Goal: Task Accomplishment & Management: Manage account settings

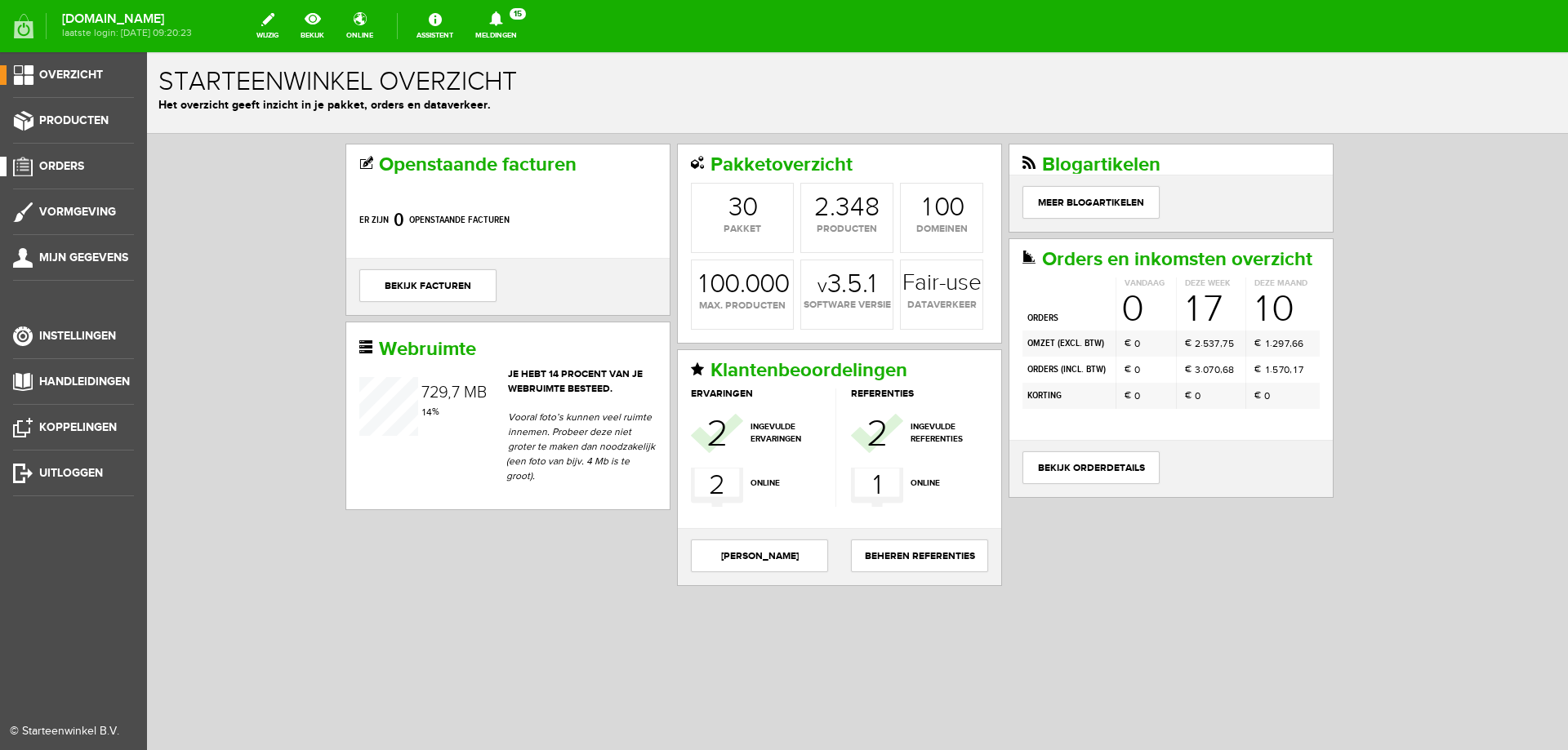
click at [54, 164] on span "Orders" at bounding box center [62, 166] width 45 height 14
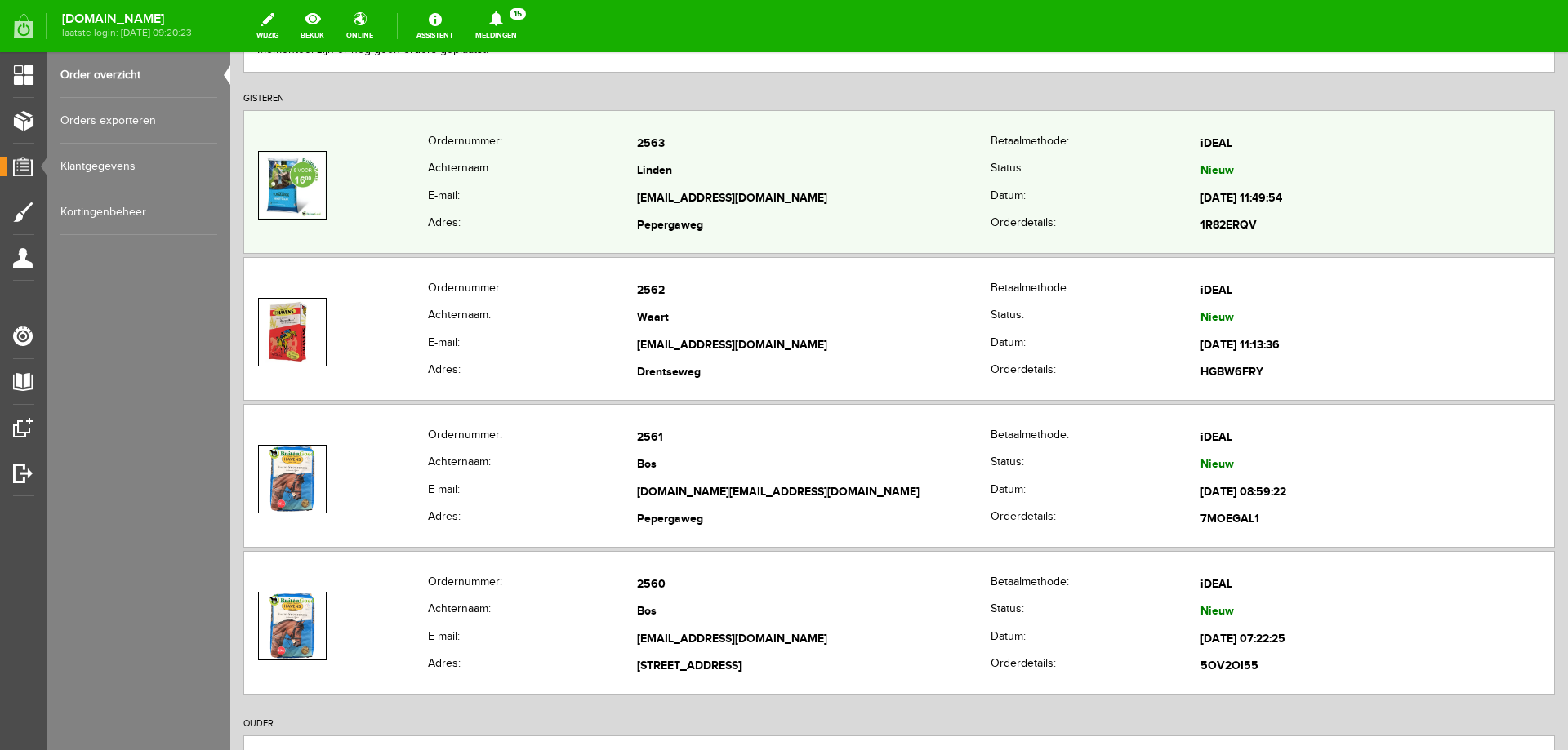
scroll to position [326, 0]
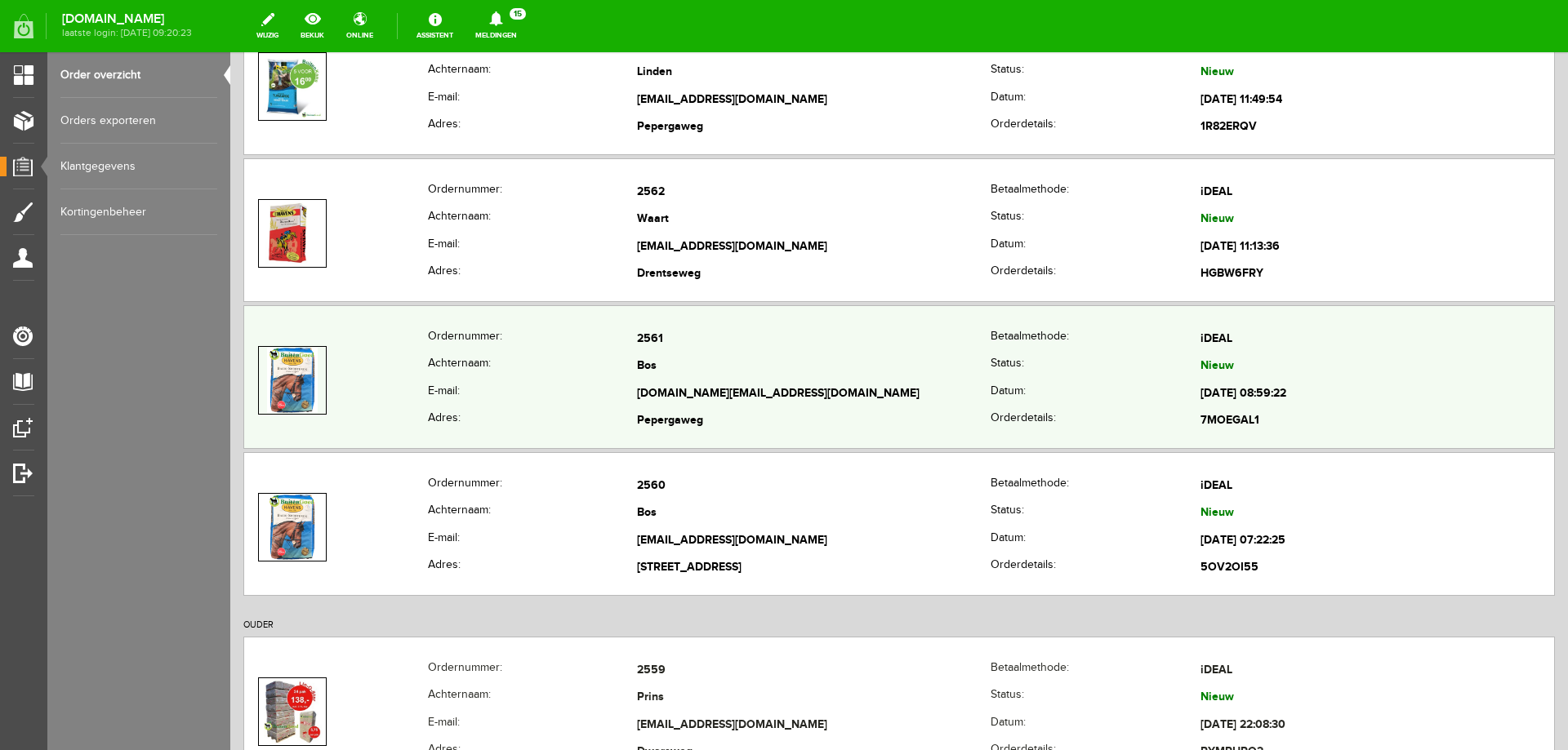
click at [848, 380] on td "Bos" at bounding box center [814, 367] width 354 height 28
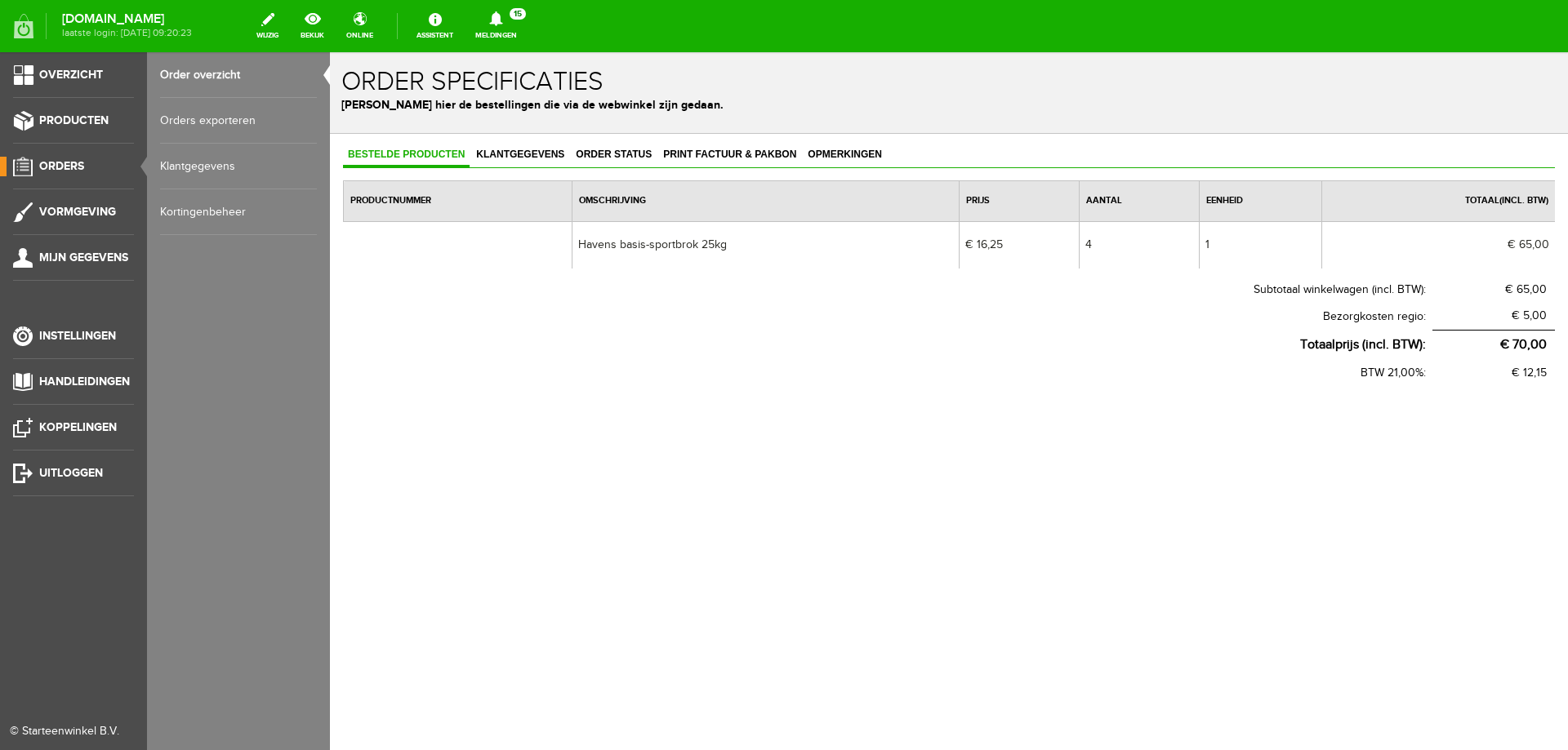
click at [64, 171] on span "Orders" at bounding box center [62, 166] width 45 height 14
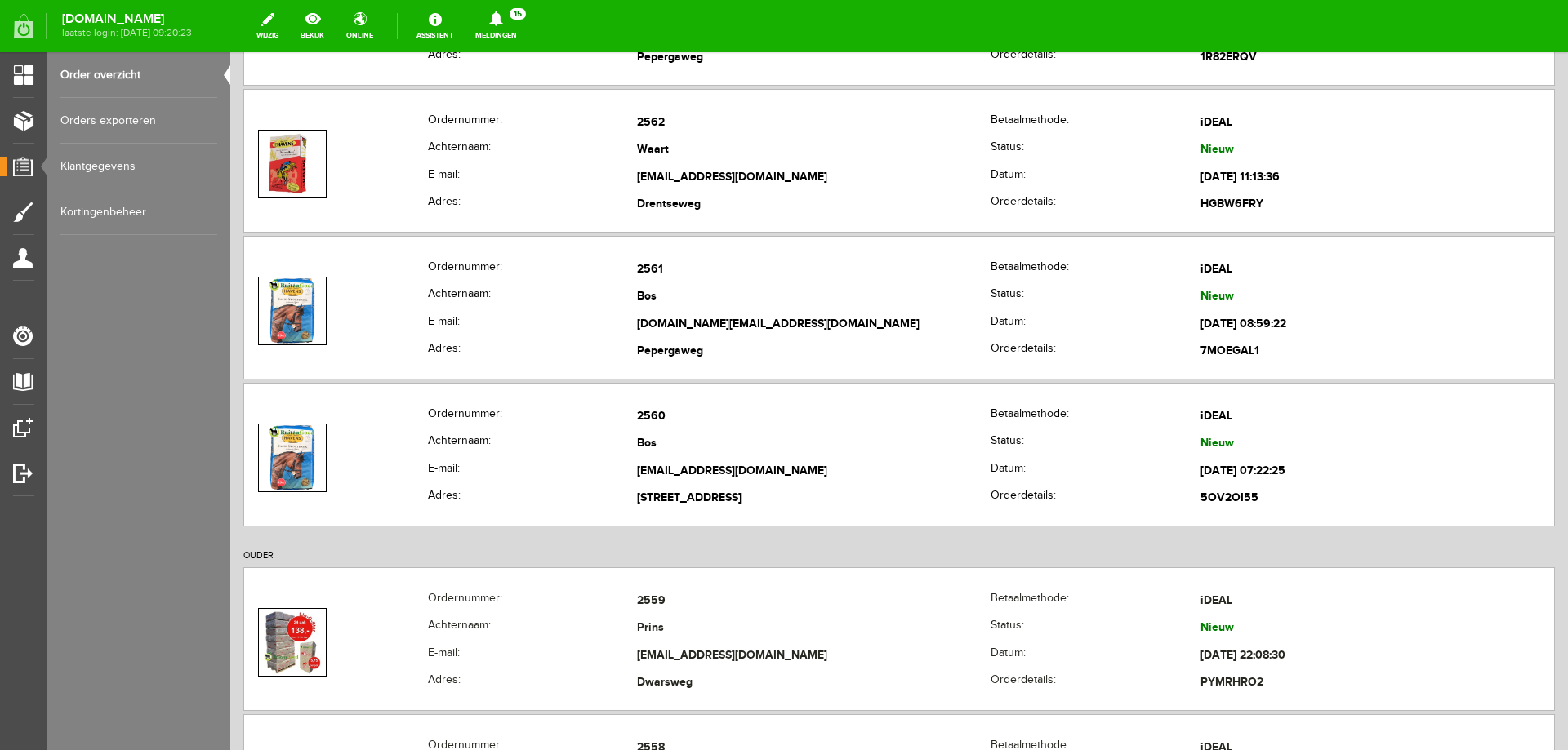
scroll to position [408, 0]
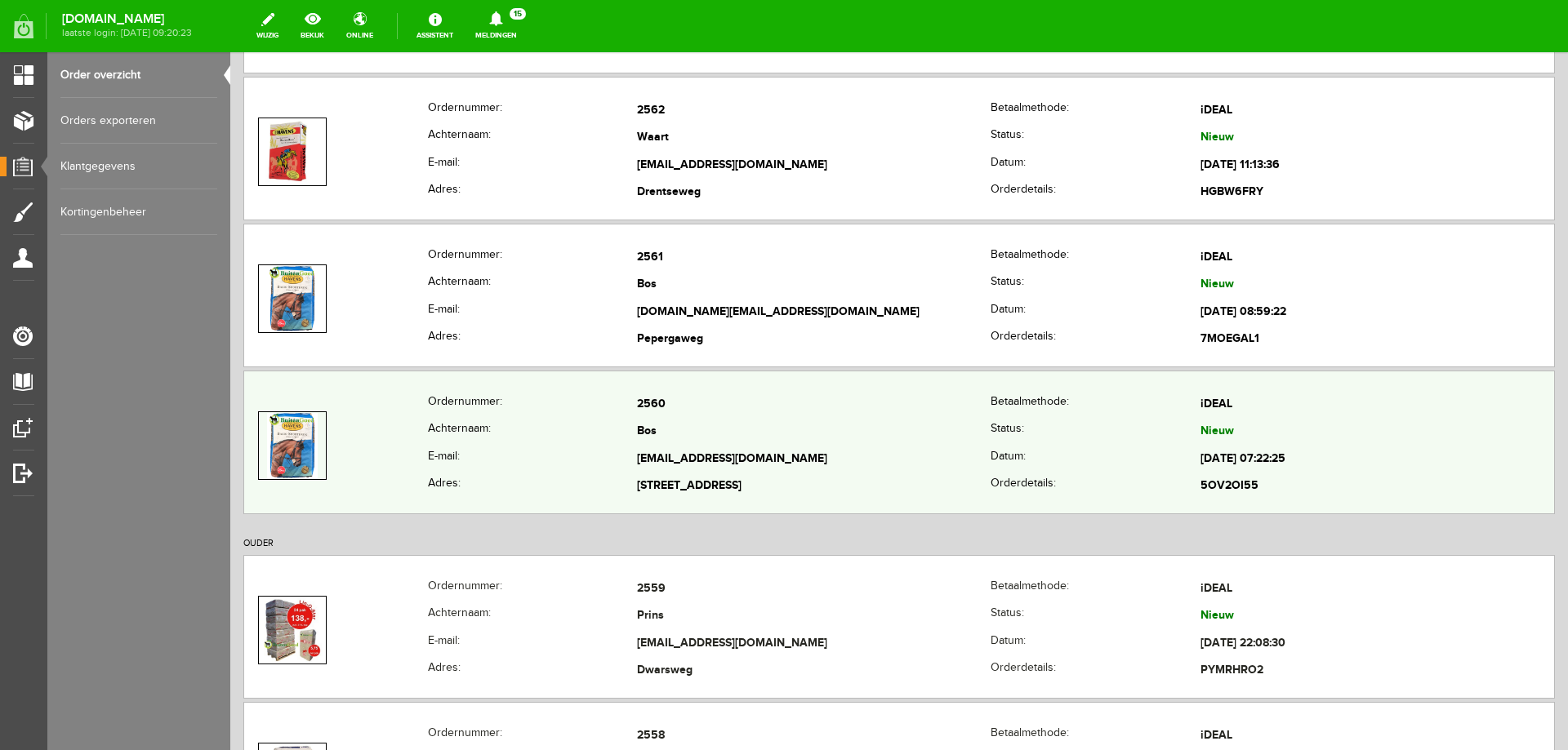
click at [564, 449] on th "E-mail:" at bounding box center [533, 459] width 210 height 28
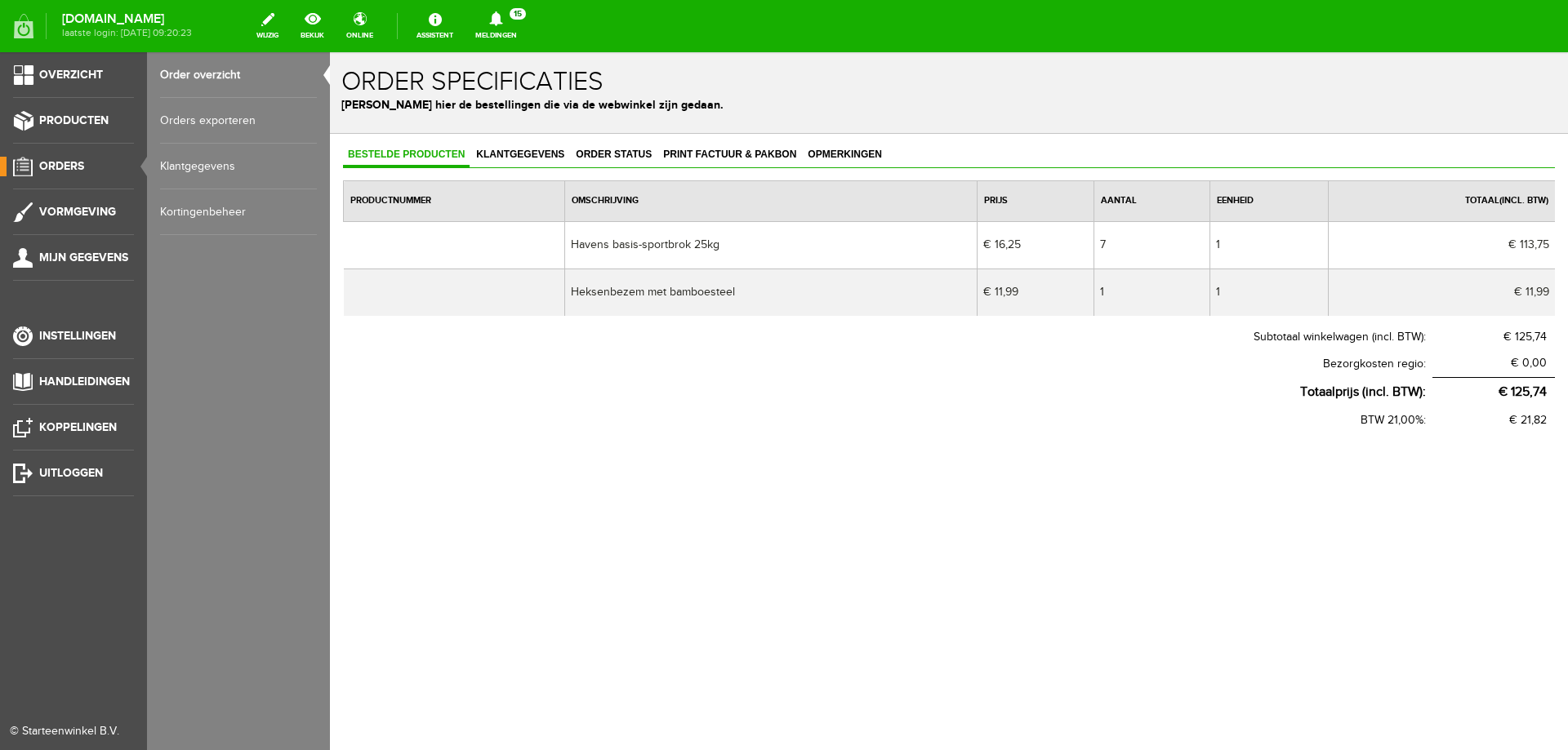
click at [74, 165] on span "Orders" at bounding box center [62, 166] width 45 height 14
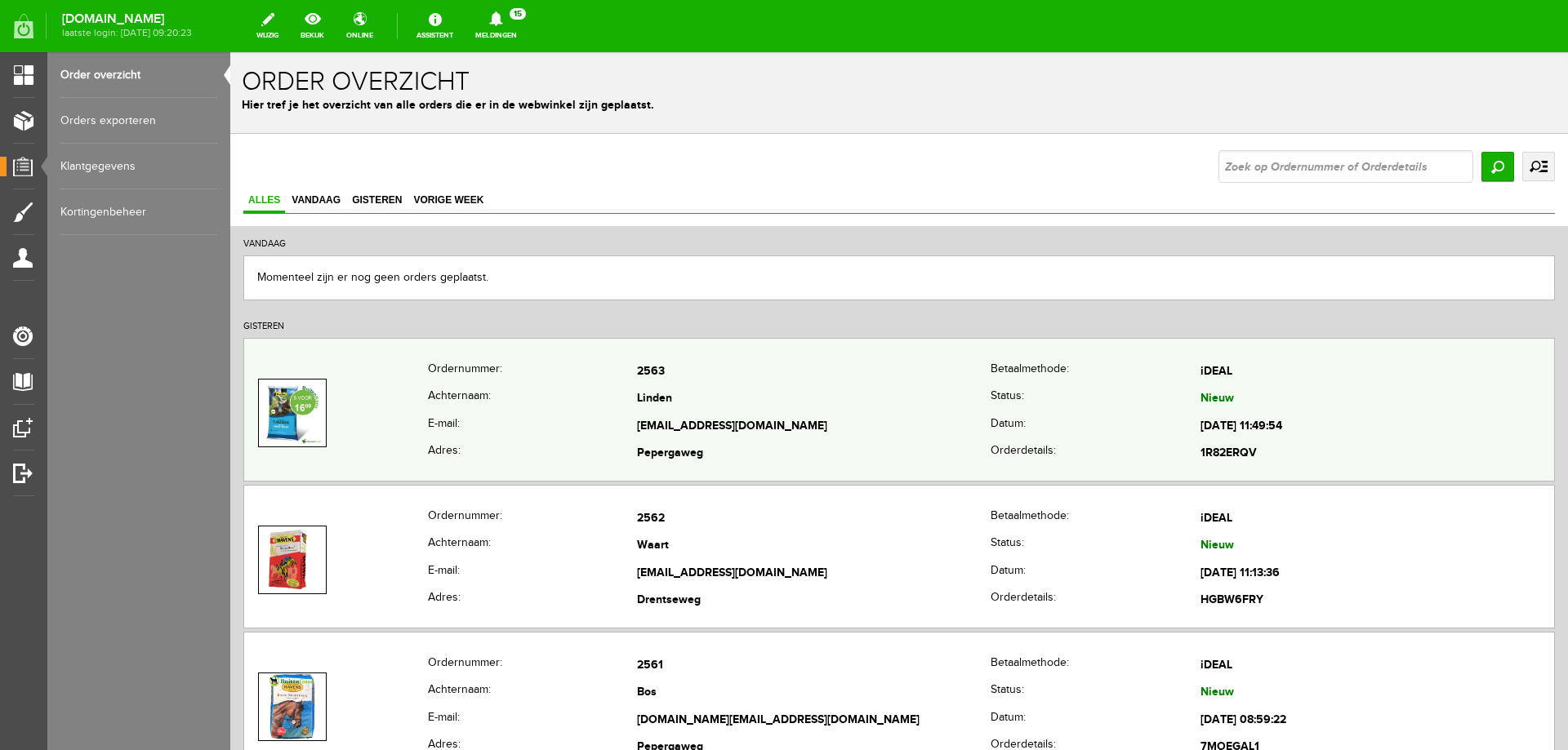
click at [594, 421] on th "E-mail:" at bounding box center [533, 426] width 210 height 28
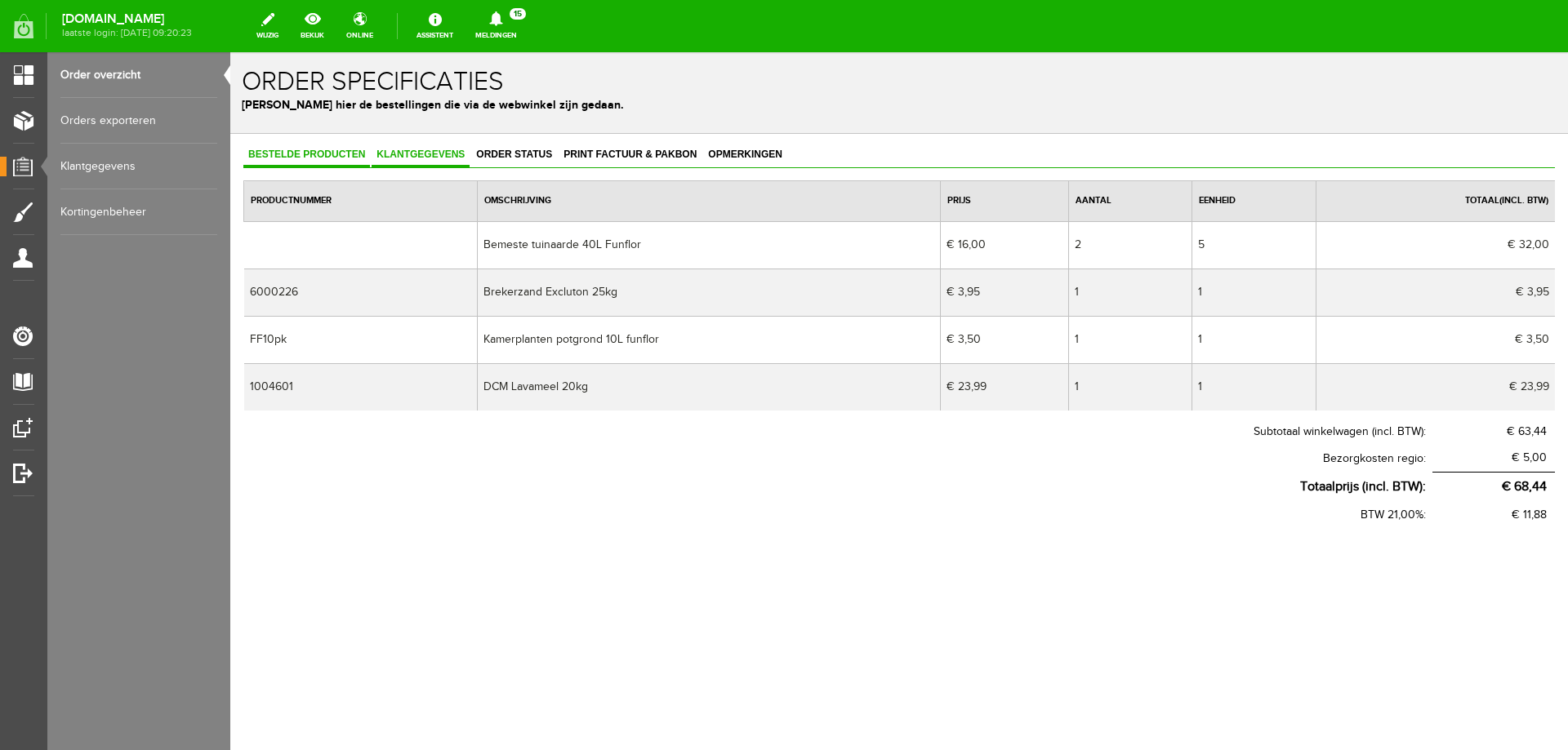
click at [461, 154] on span "Klantgegevens" at bounding box center [421, 154] width 98 height 12
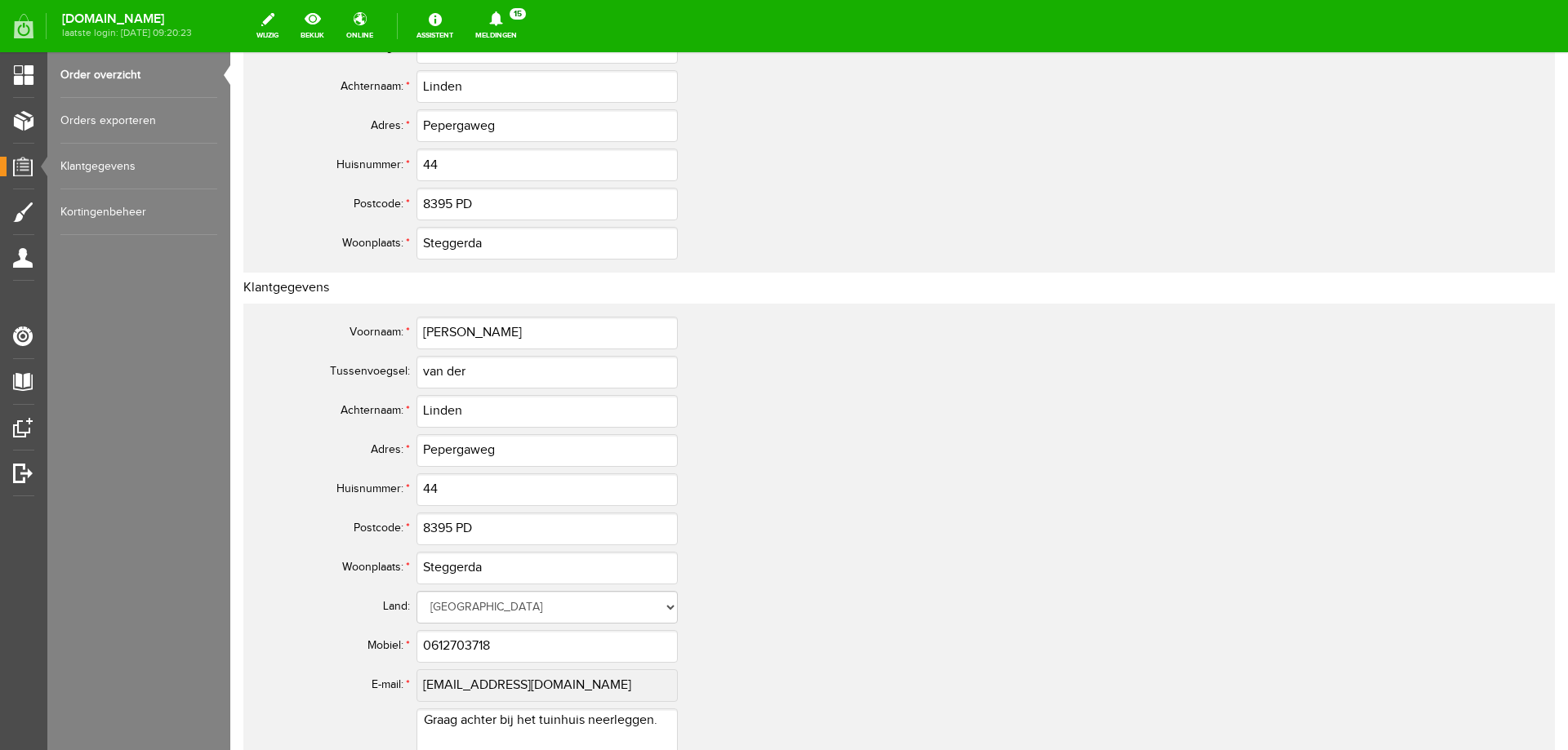
scroll to position [727, 0]
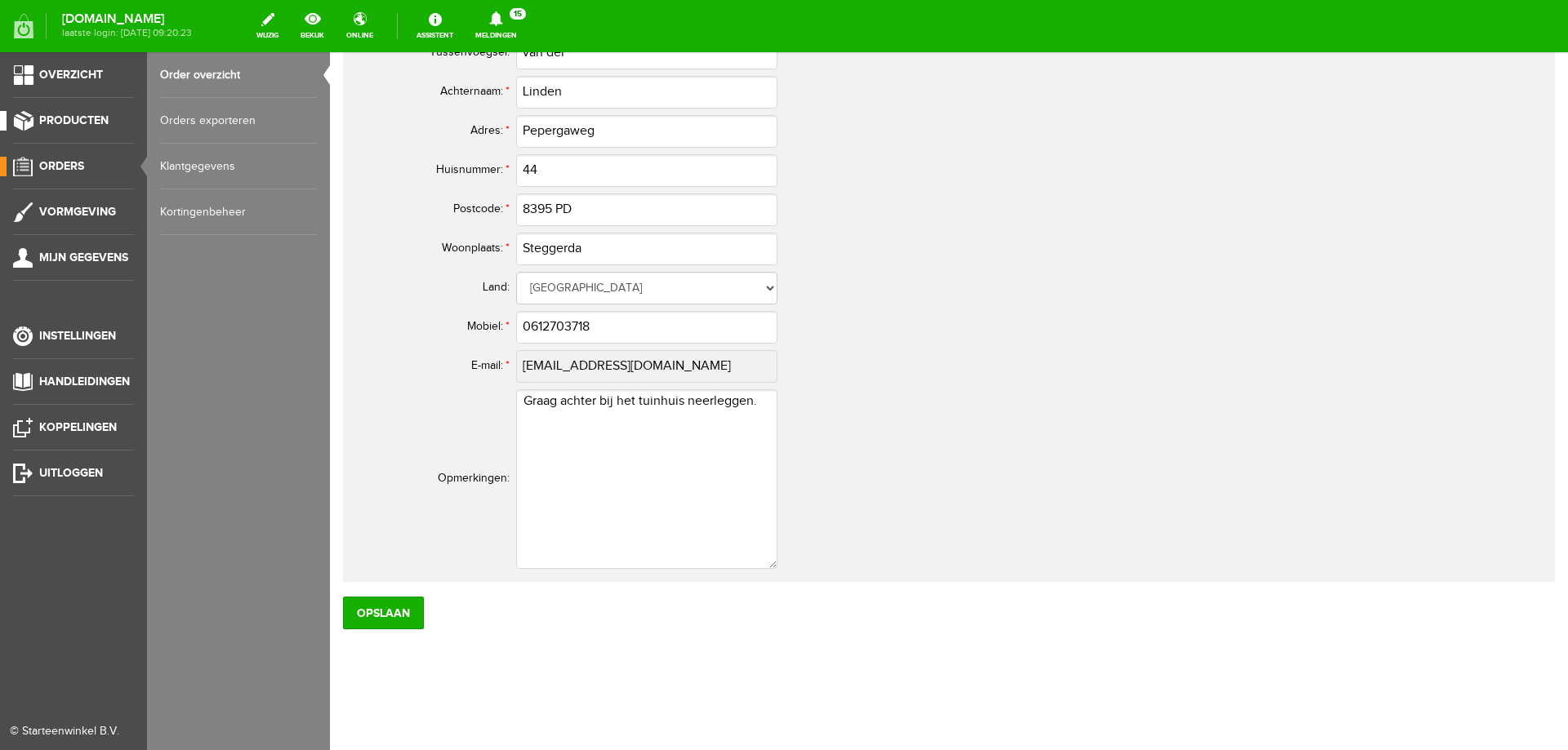
click at [75, 122] on span "Producten" at bounding box center [74, 120] width 70 height 14
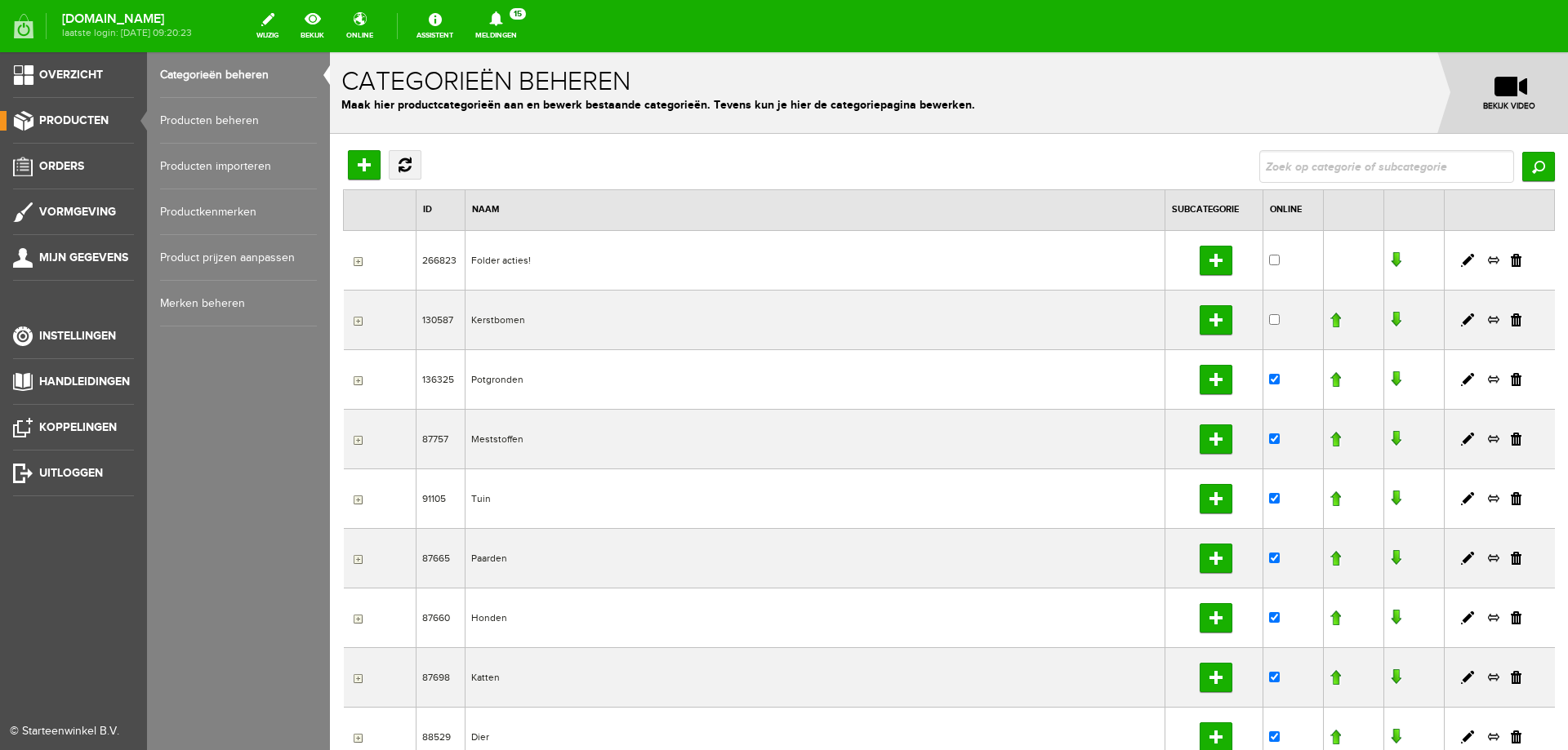
click at [181, 119] on link "Producten beheren" at bounding box center [238, 121] width 157 height 45
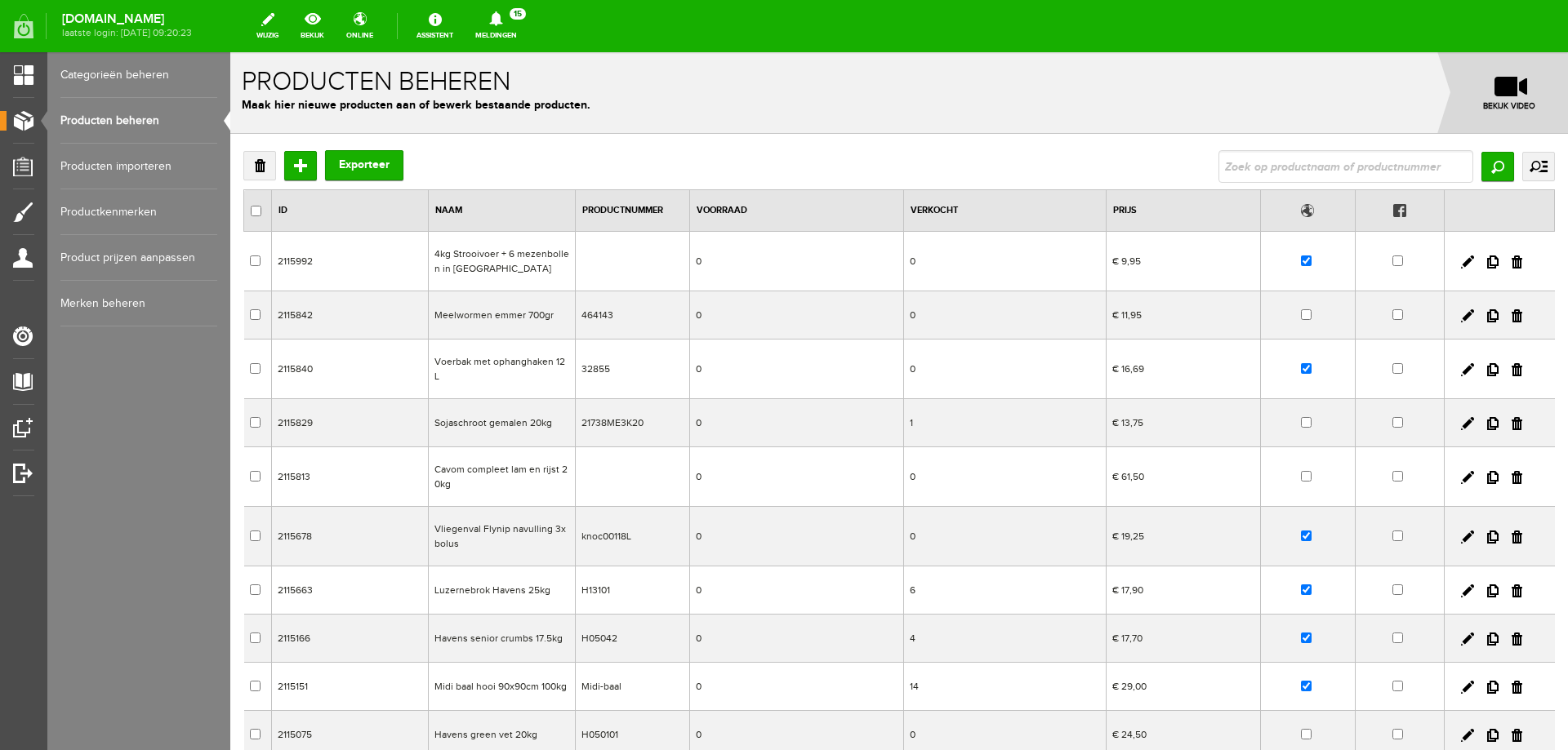
click at [1258, 168] on input "text" at bounding box center [1346, 167] width 255 height 33
type input "voederw"
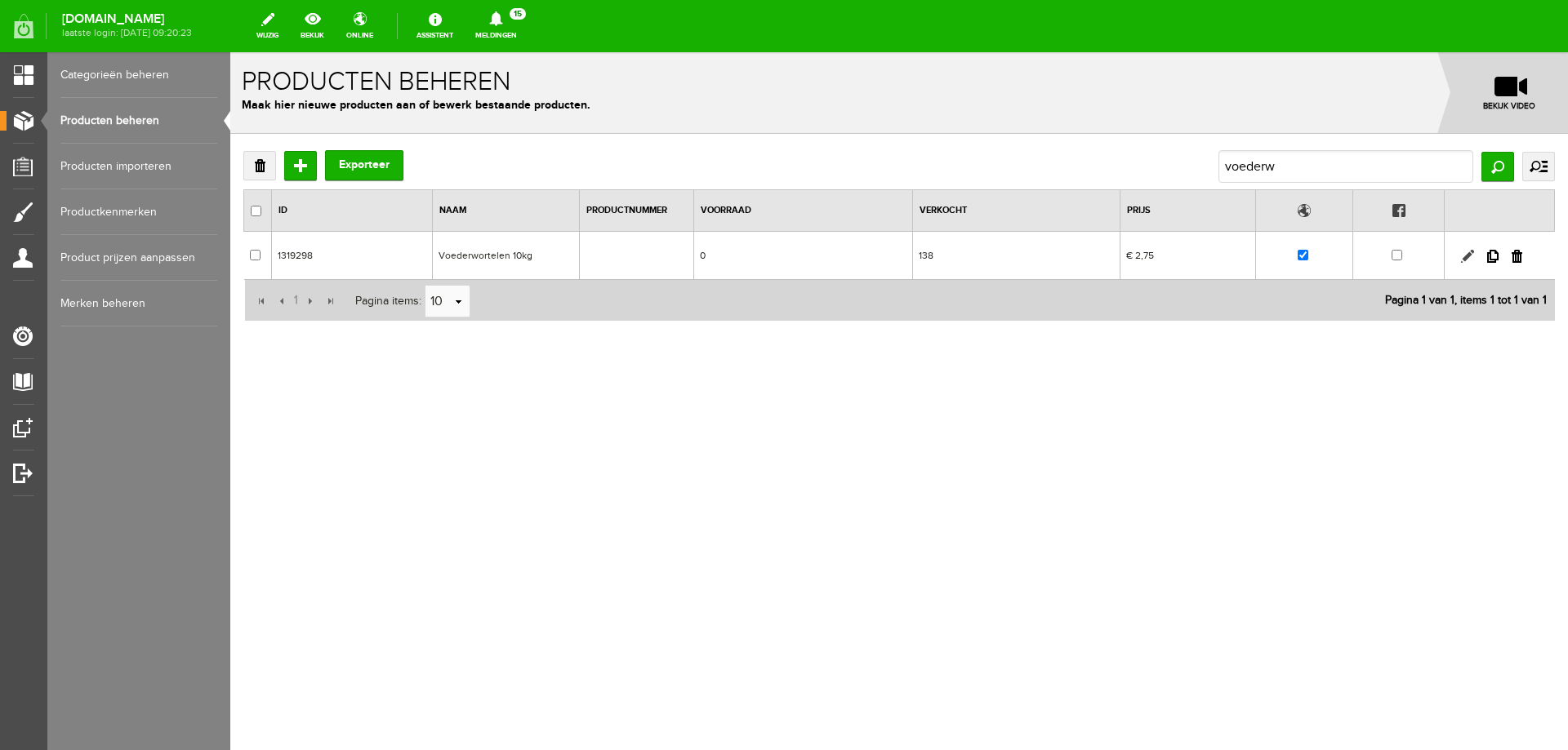
click at [1465, 258] on link at bounding box center [1467, 256] width 13 height 13
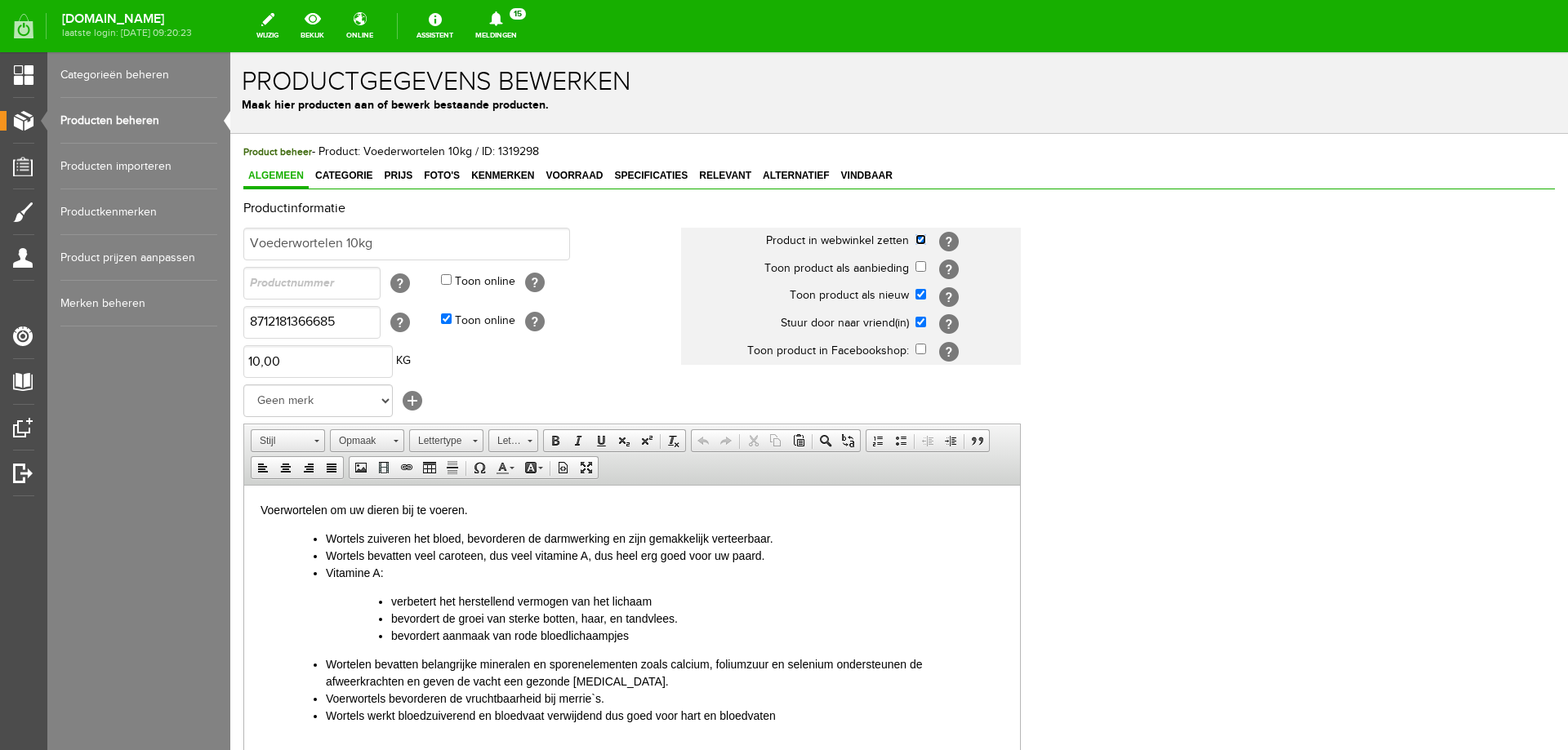
click at [921, 239] on input "checkbox" at bounding box center [921, 239] width 11 height 11
checkbox input "false"
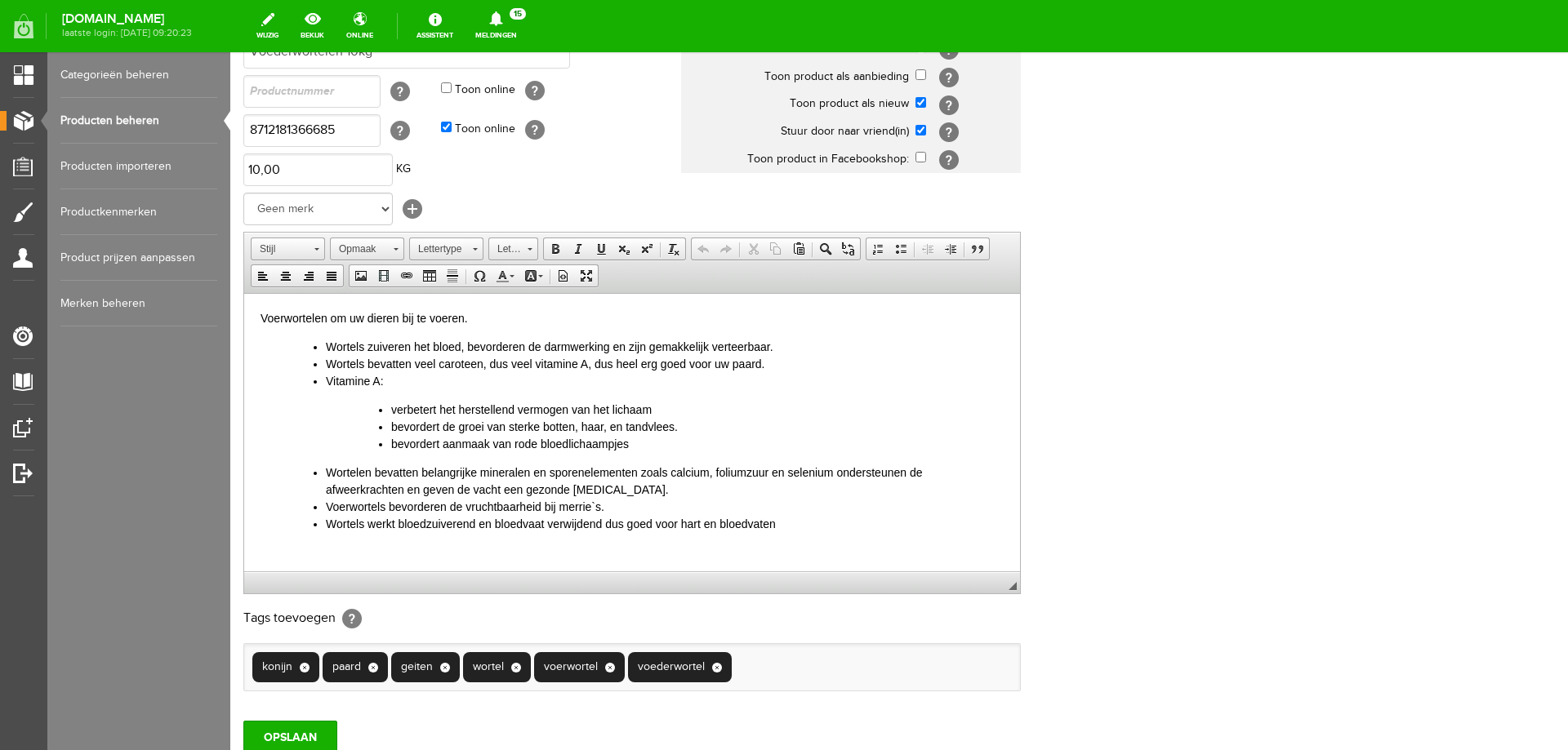
scroll to position [316, 0]
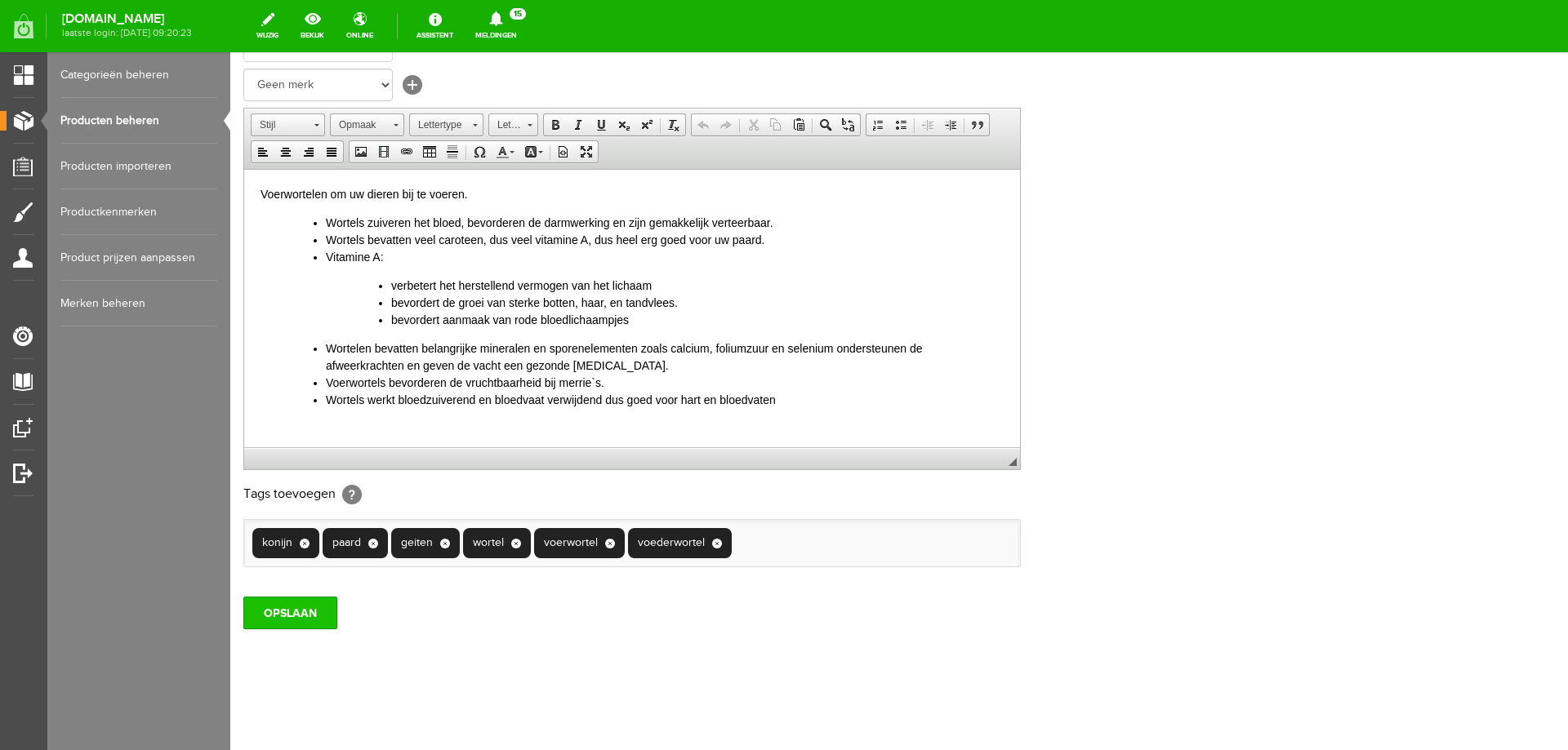
click at [322, 617] on input "OPSLAAN" at bounding box center [290, 613] width 94 height 33
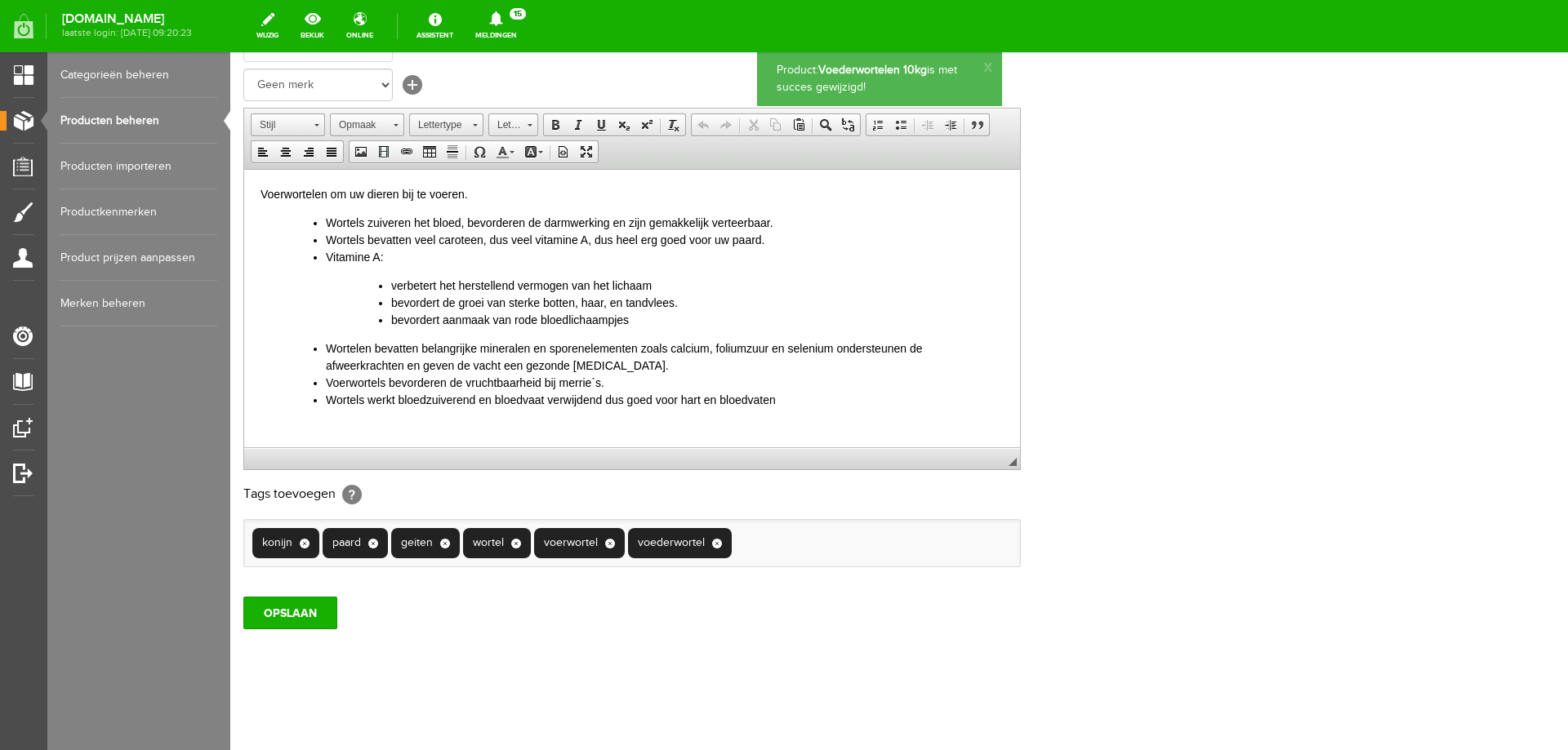
scroll to position [0, 0]
click at [90, 122] on link "Producten beheren" at bounding box center [139, 121] width 157 height 45
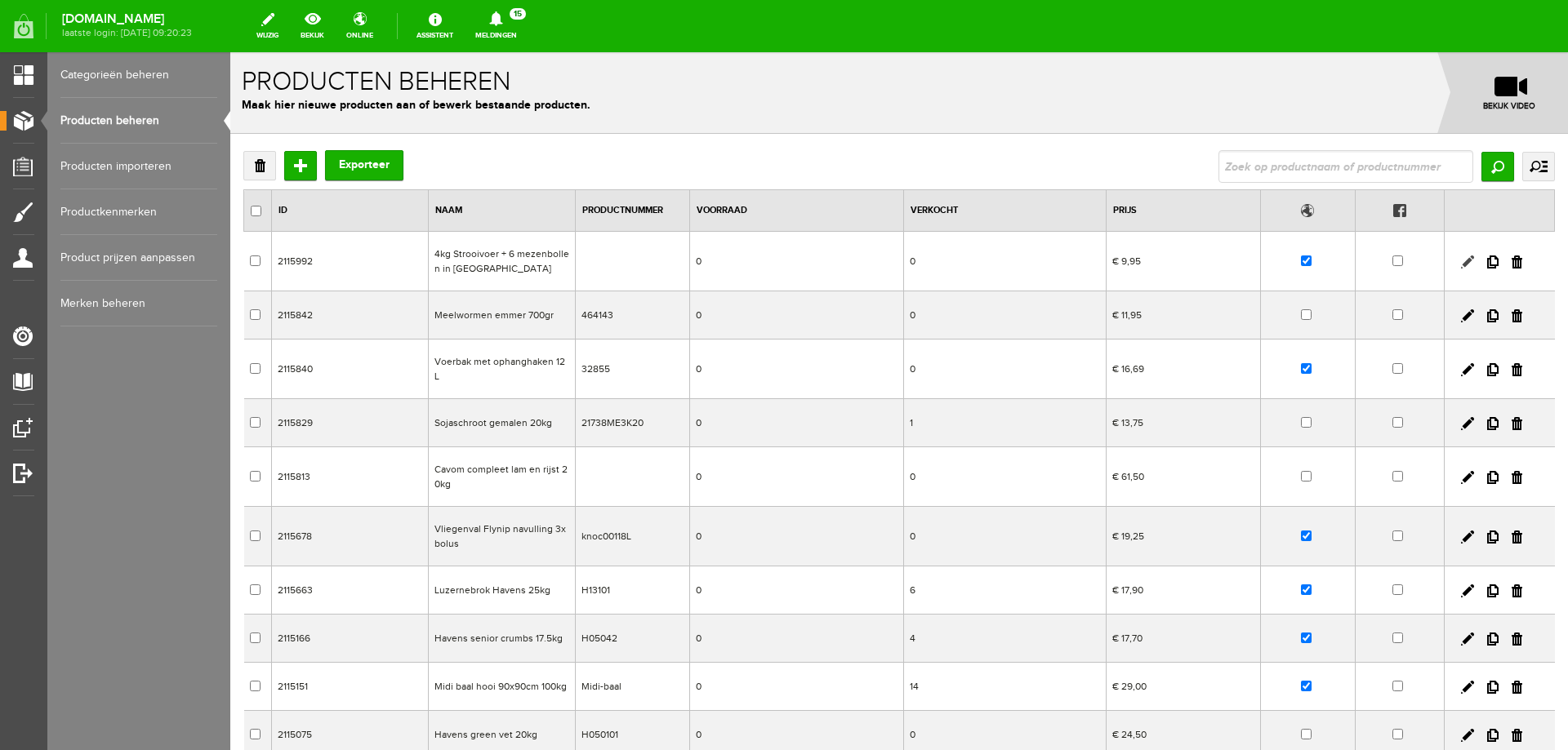
click at [1461, 266] on link at bounding box center [1467, 262] width 13 height 13
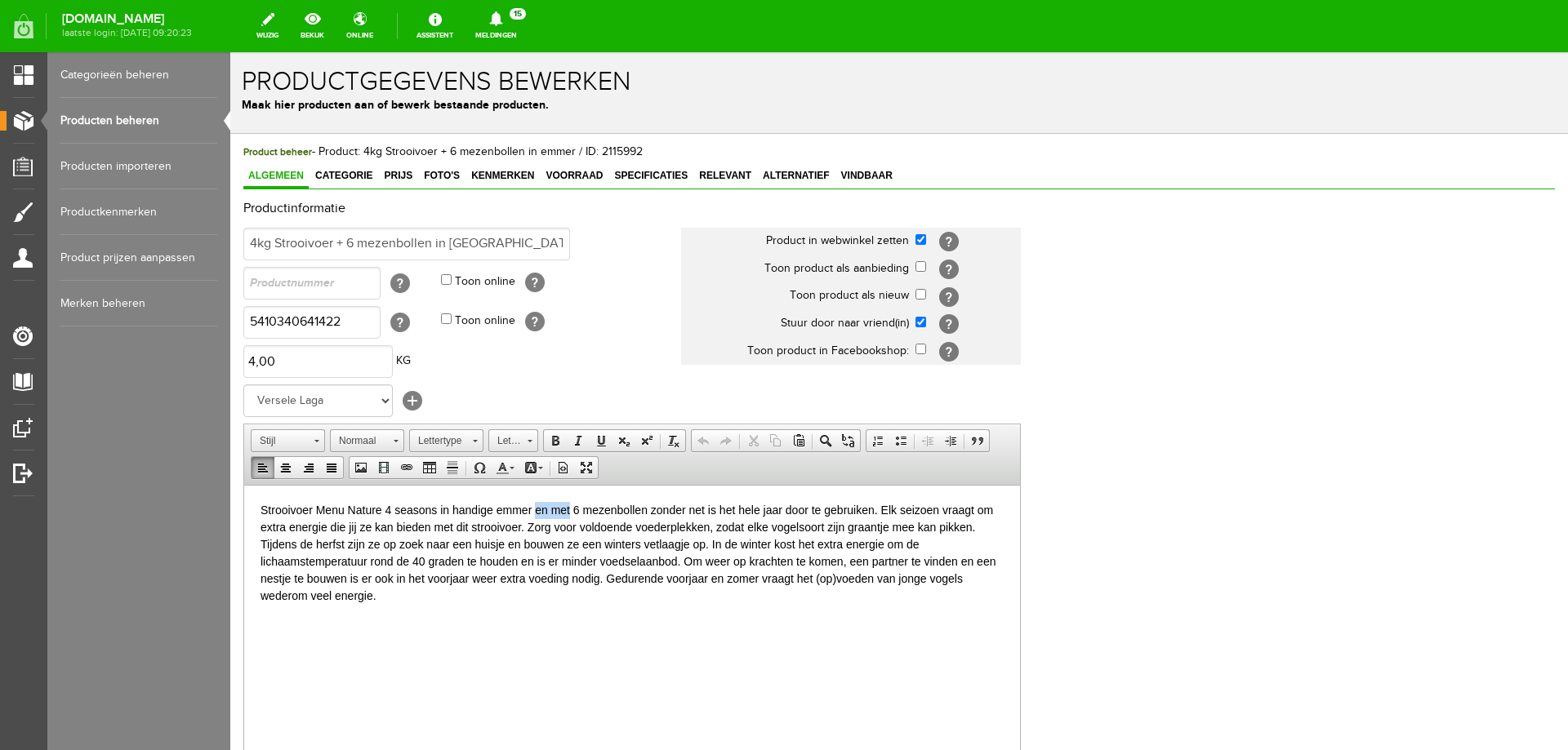
drag, startPoint x: 535, startPoint y: 511, endPoint x: 571, endPoint y: 515, distance: 36.2
click at [571, 515] on p "Strooivoer Menu Nature 4 seasons in handige emmer en met 6 mezenbollen zonder n…" at bounding box center [632, 552] width 743 height 102
click at [889, 511] on p "Strooivoer Menu Nature 4 seasons in handige emmer inclusief 6 mezenbollen zonde…" at bounding box center [632, 552] width 743 height 102
click at [261, 509] on p "Strooivoer Menu Nature 4 seasons in handige emmer inclusief 6 mezenbollen zonde…" at bounding box center [632, 552] width 743 height 102
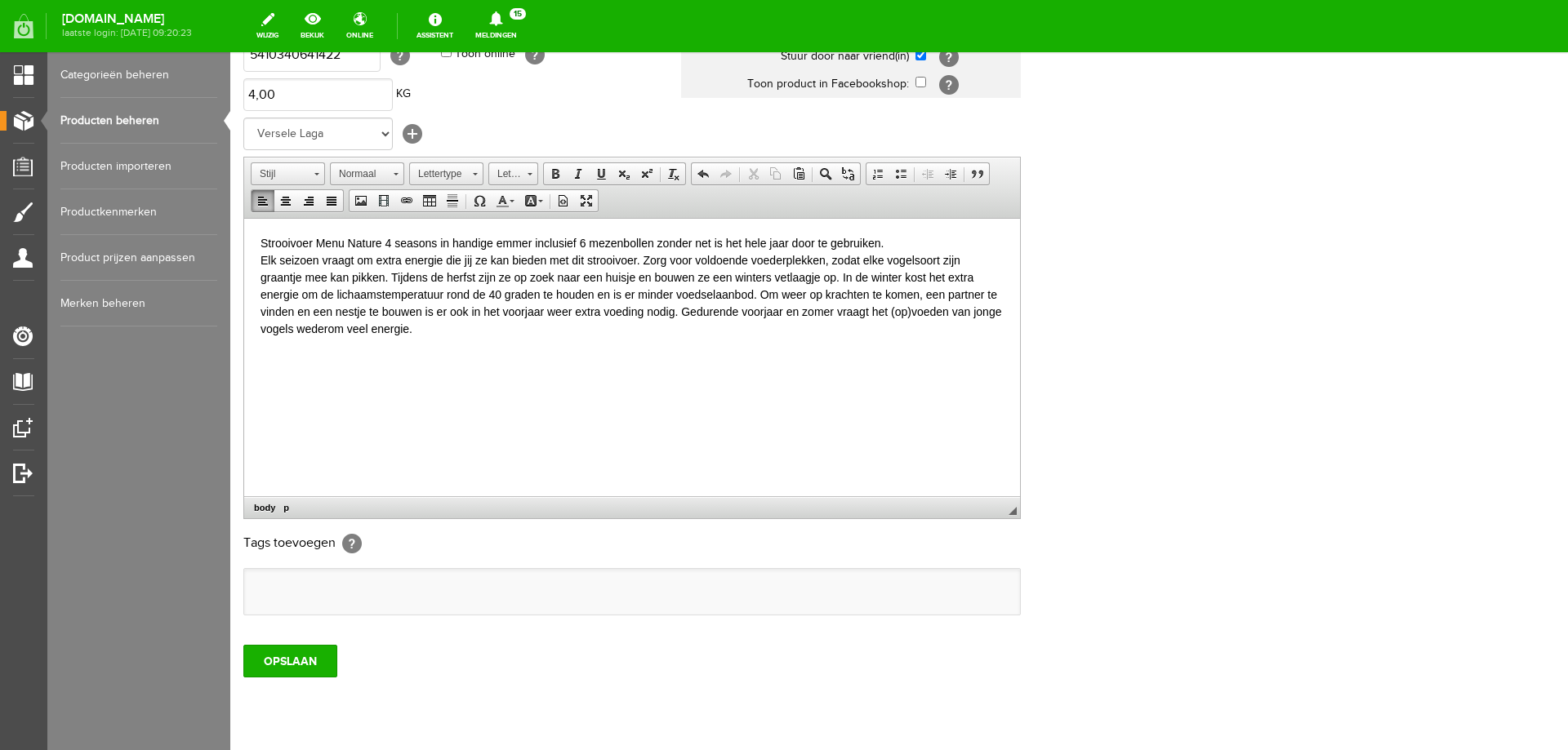
scroll to position [315, 0]
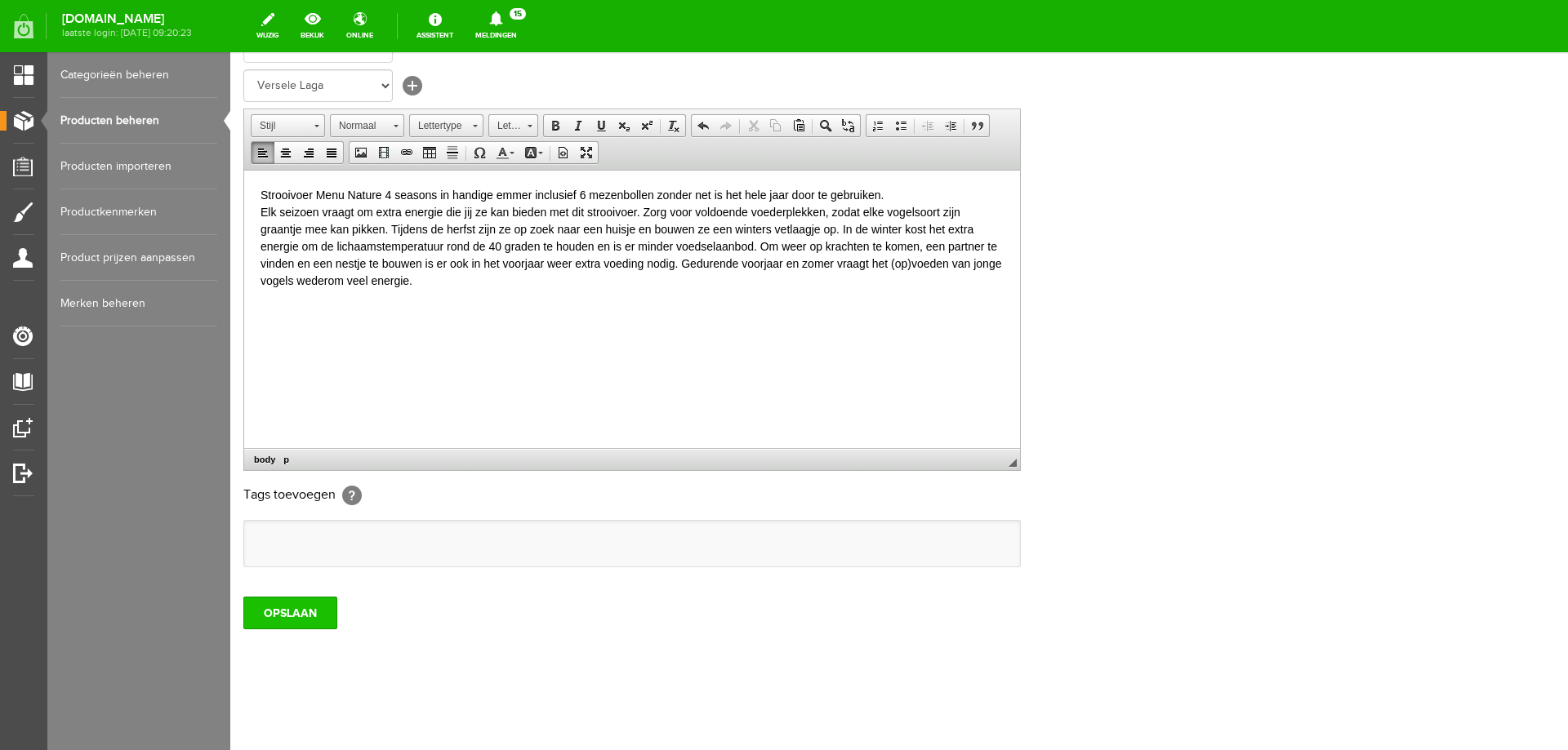
click at [307, 619] on input "OPSLAAN" at bounding box center [290, 613] width 94 height 33
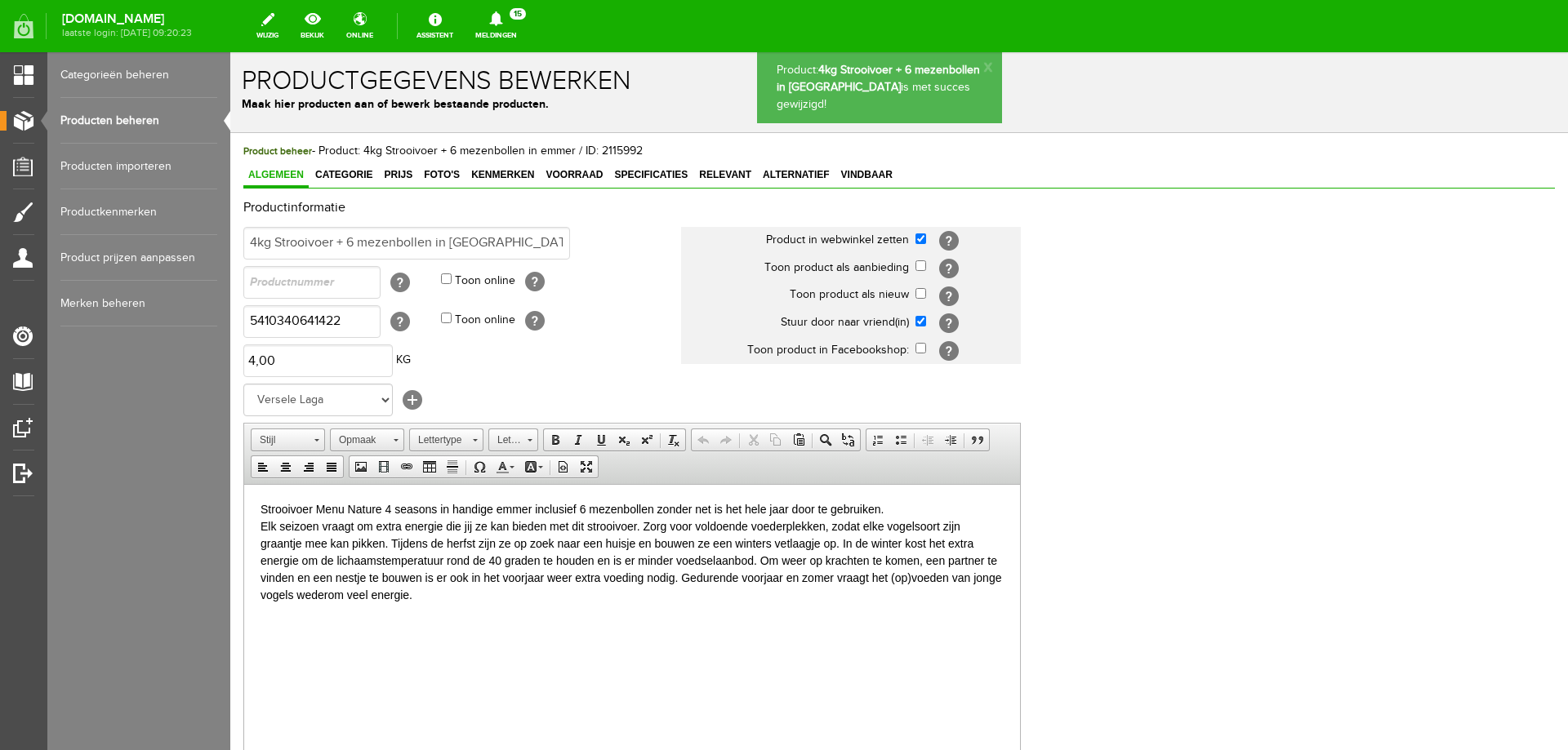
scroll to position [0, 0]
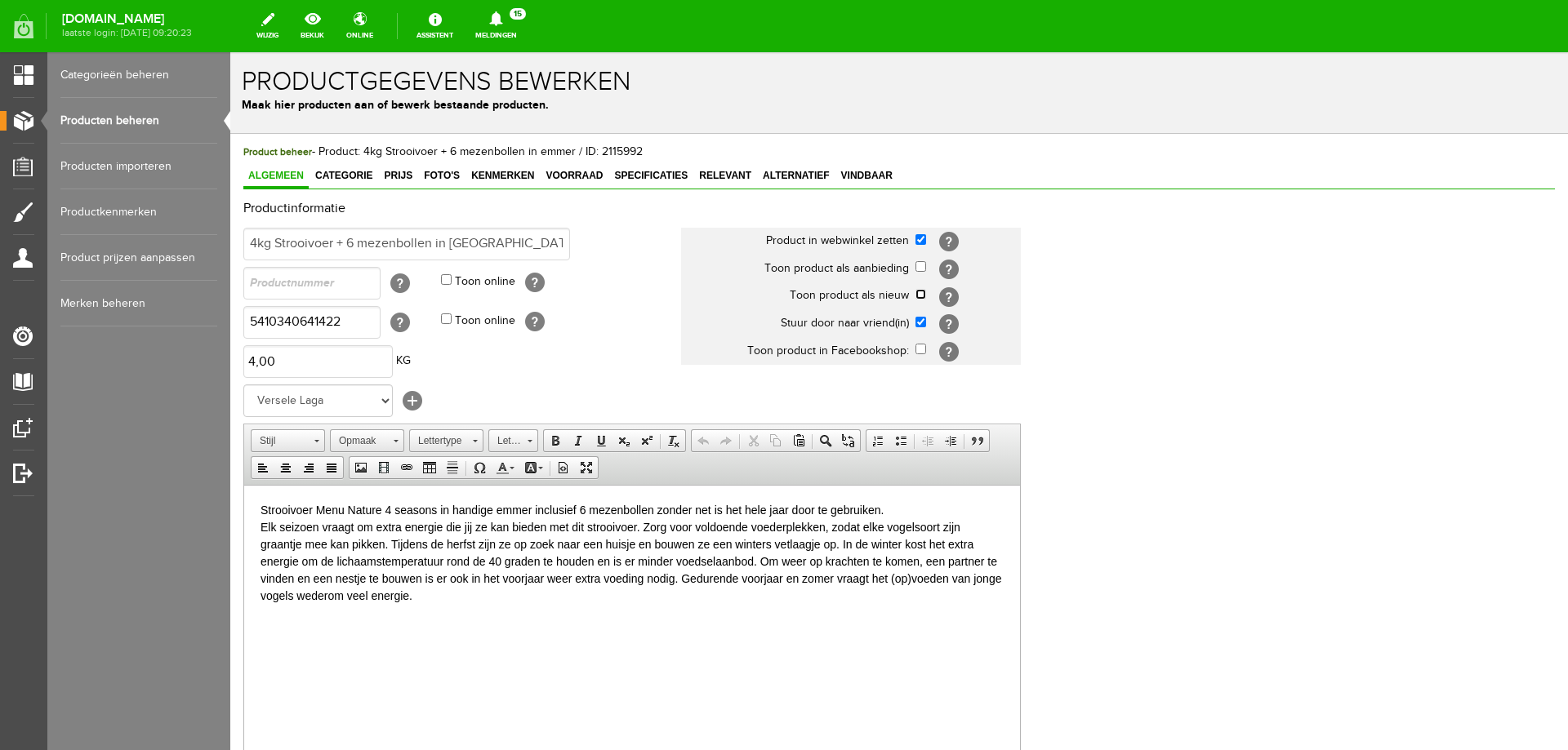
click at [917, 295] on input "checkbox" at bounding box center [921, 295] width 11 height 11
checkbox input "true"
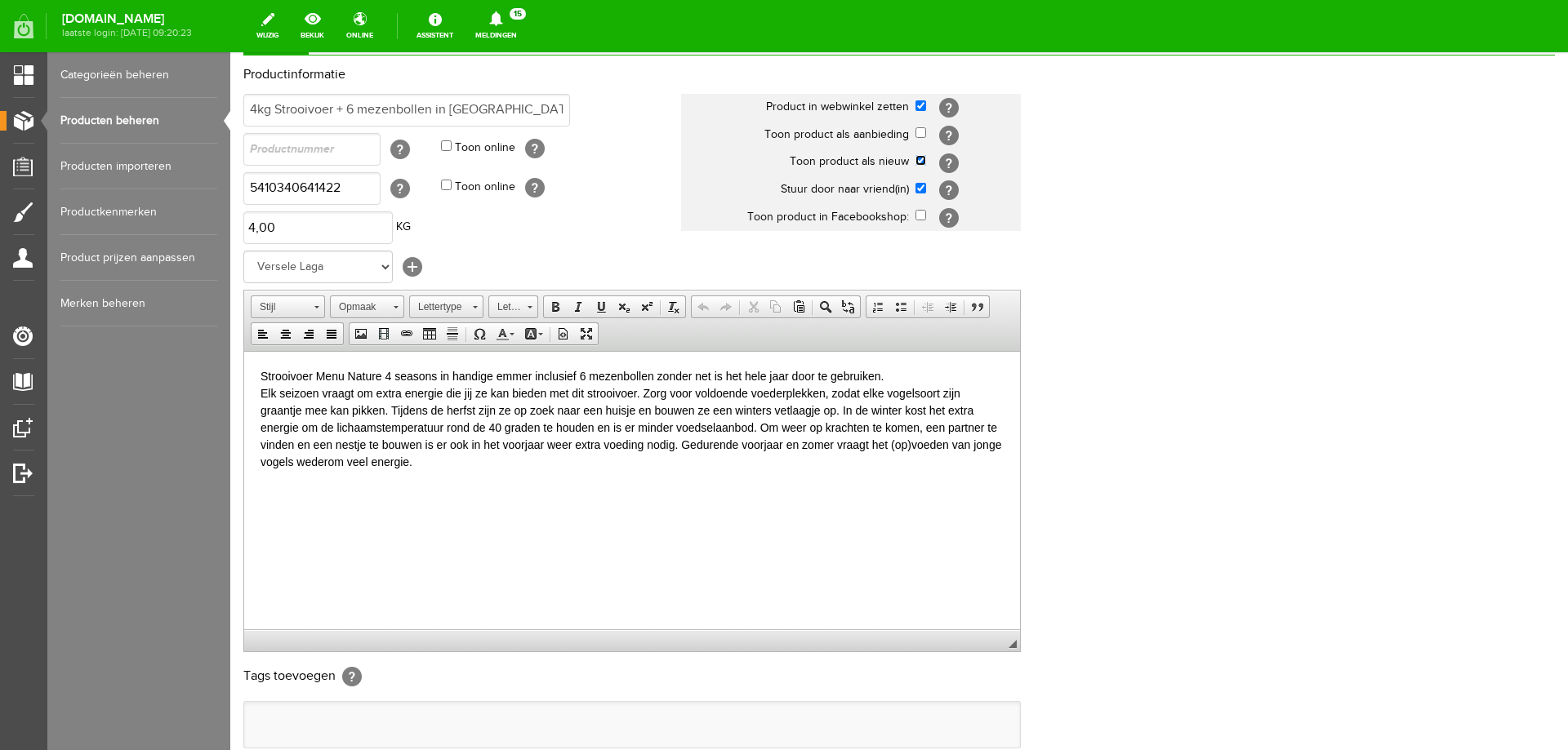
scroll to position [315, 0]
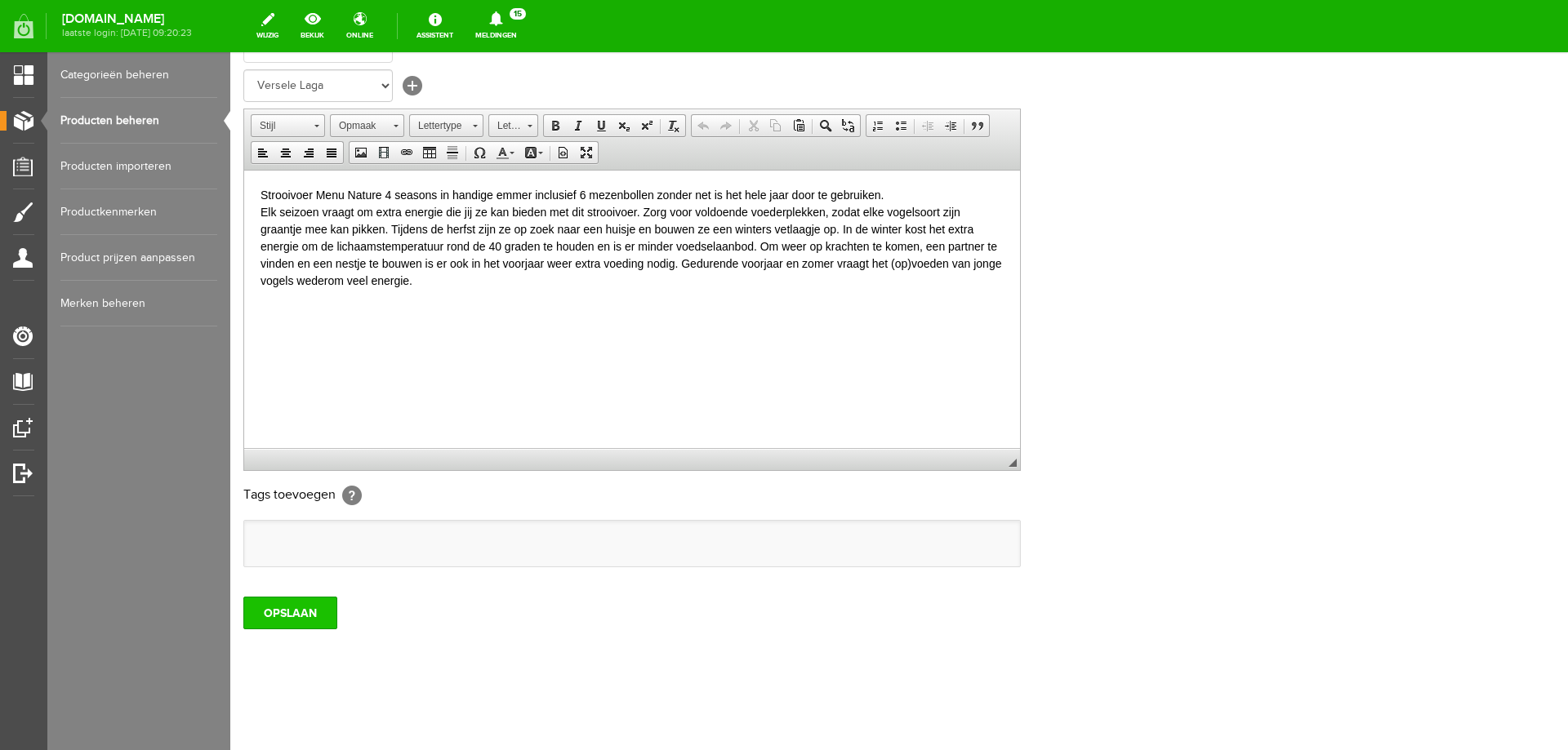
click at [314, 609] on input "OPSLAAN" at bounding box center [290, 613] width 94 height 33
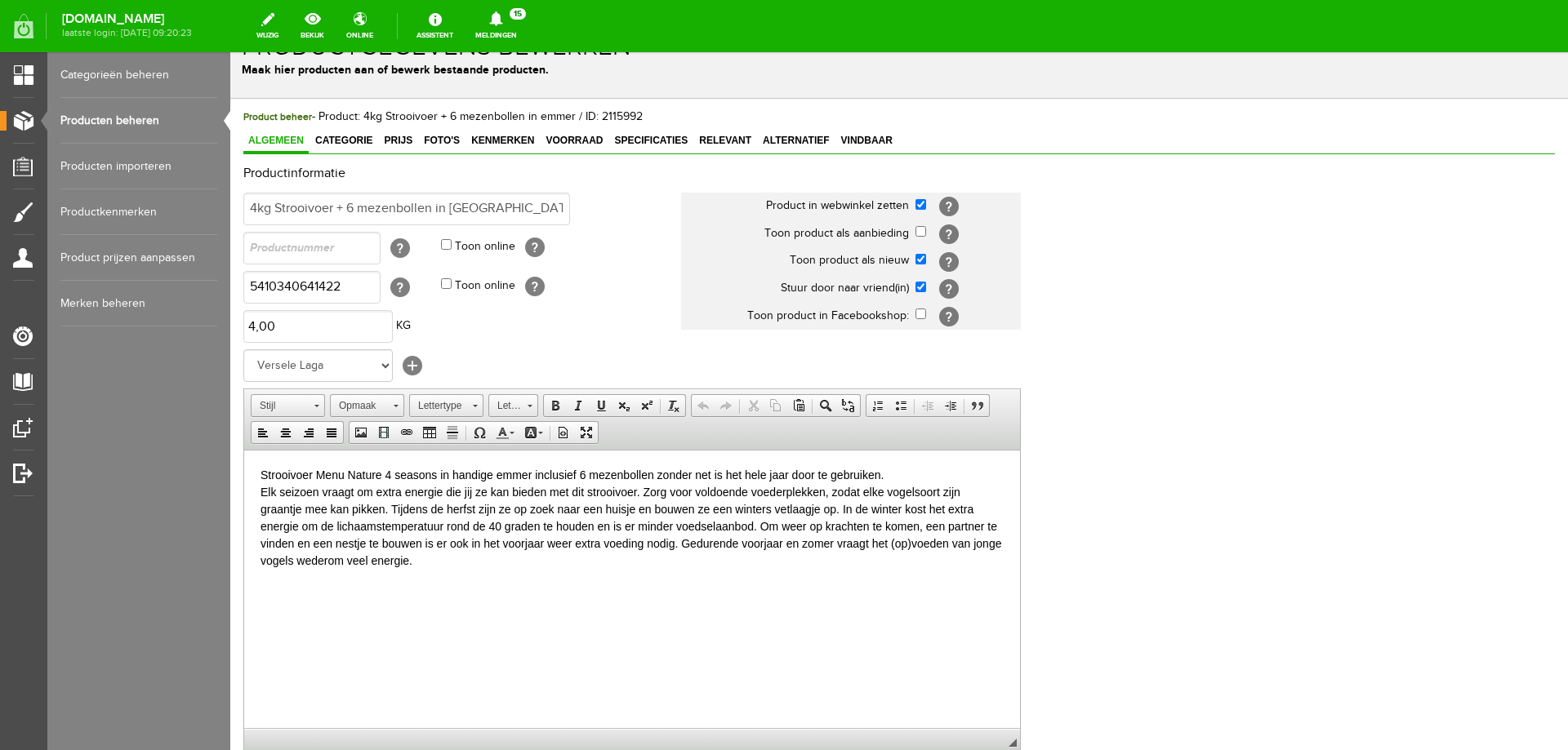
scroll to position [0, 0]
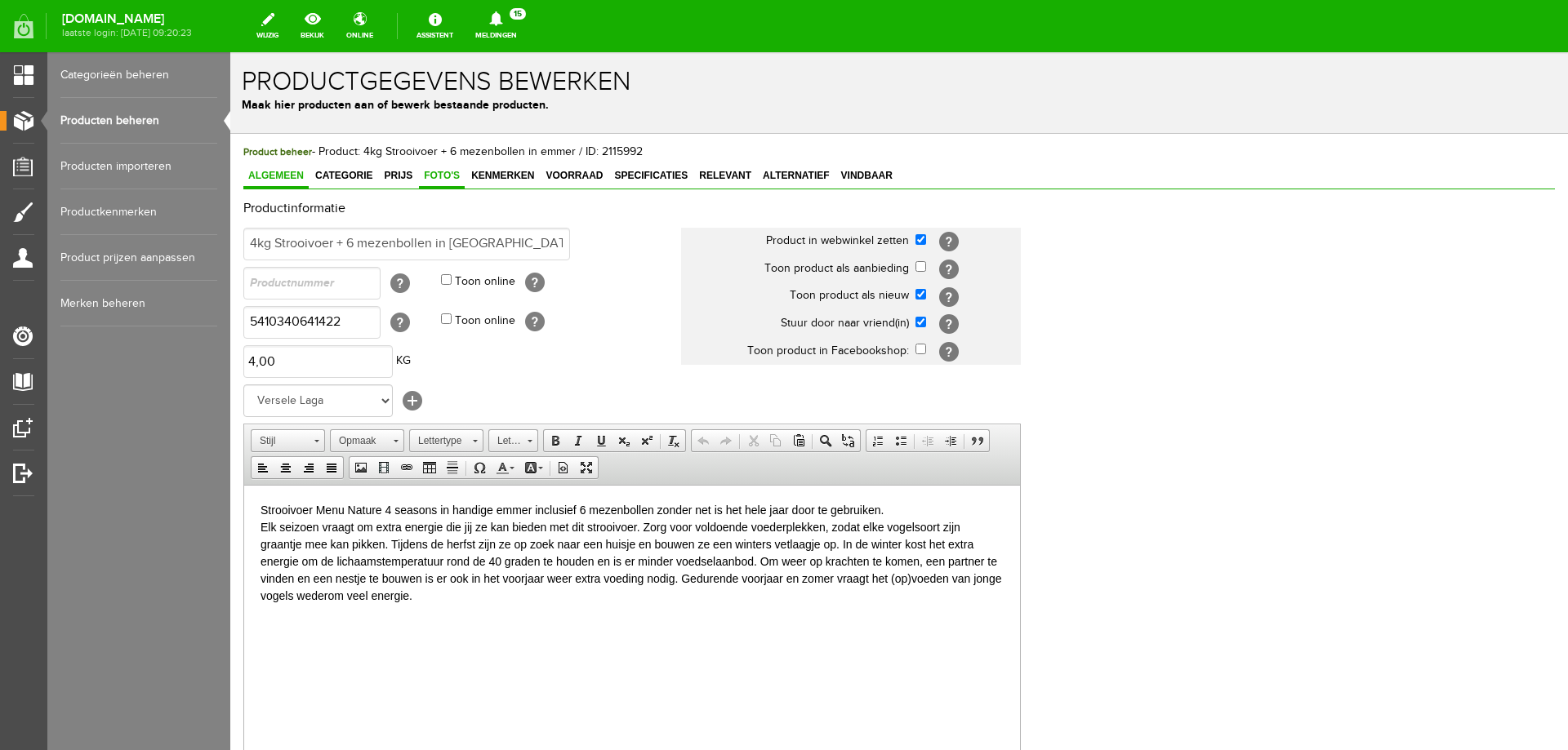
click at [431, 179] on span "Foto's" at bounding box center [442, 175] width 45 height 12
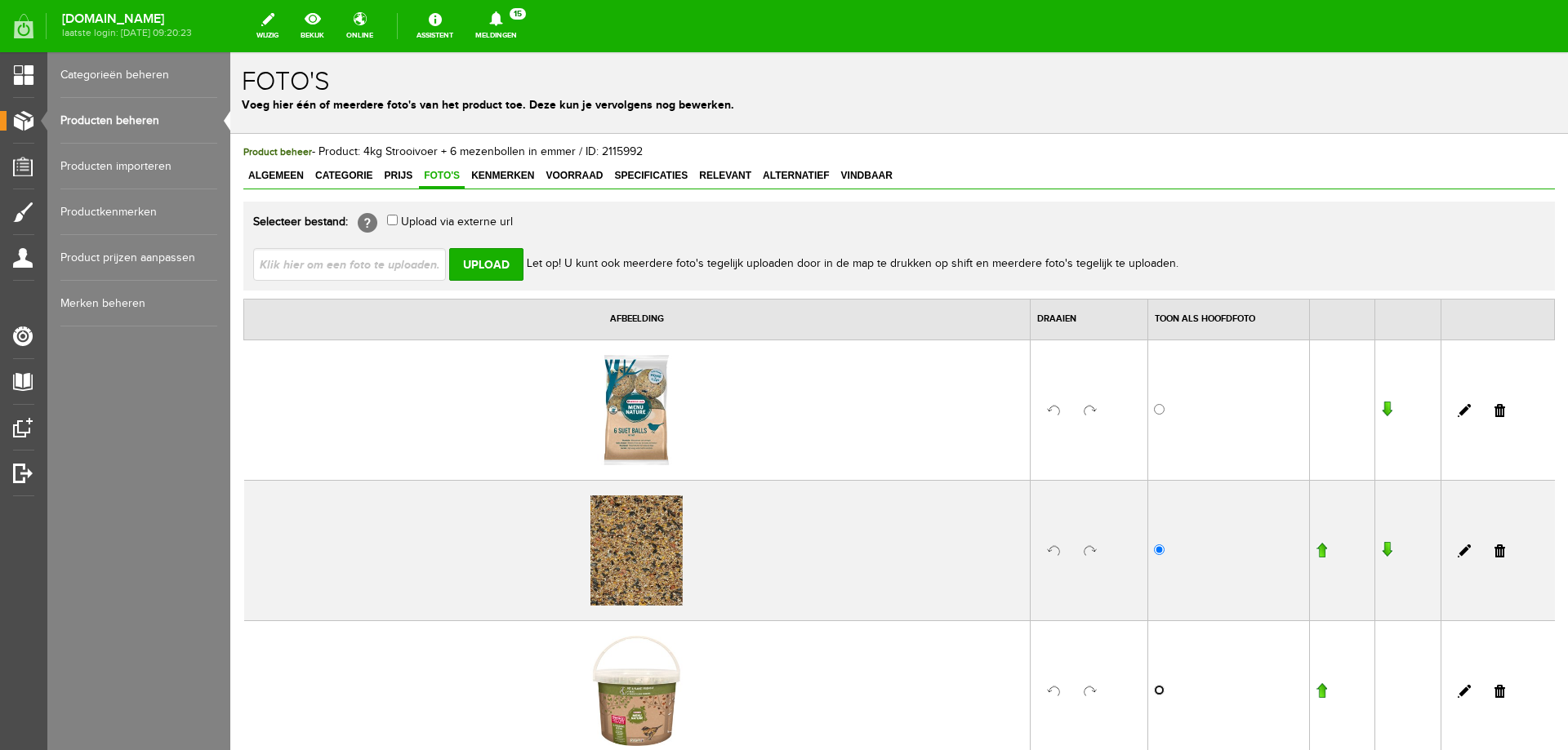
click at [1154, 690] on input "radio" at bounding box center [1160, 690] width 11 height 11
radio input "true"
click at [1381, 413] on input "button" at bounding box center [1387, 410] width 12 height 16
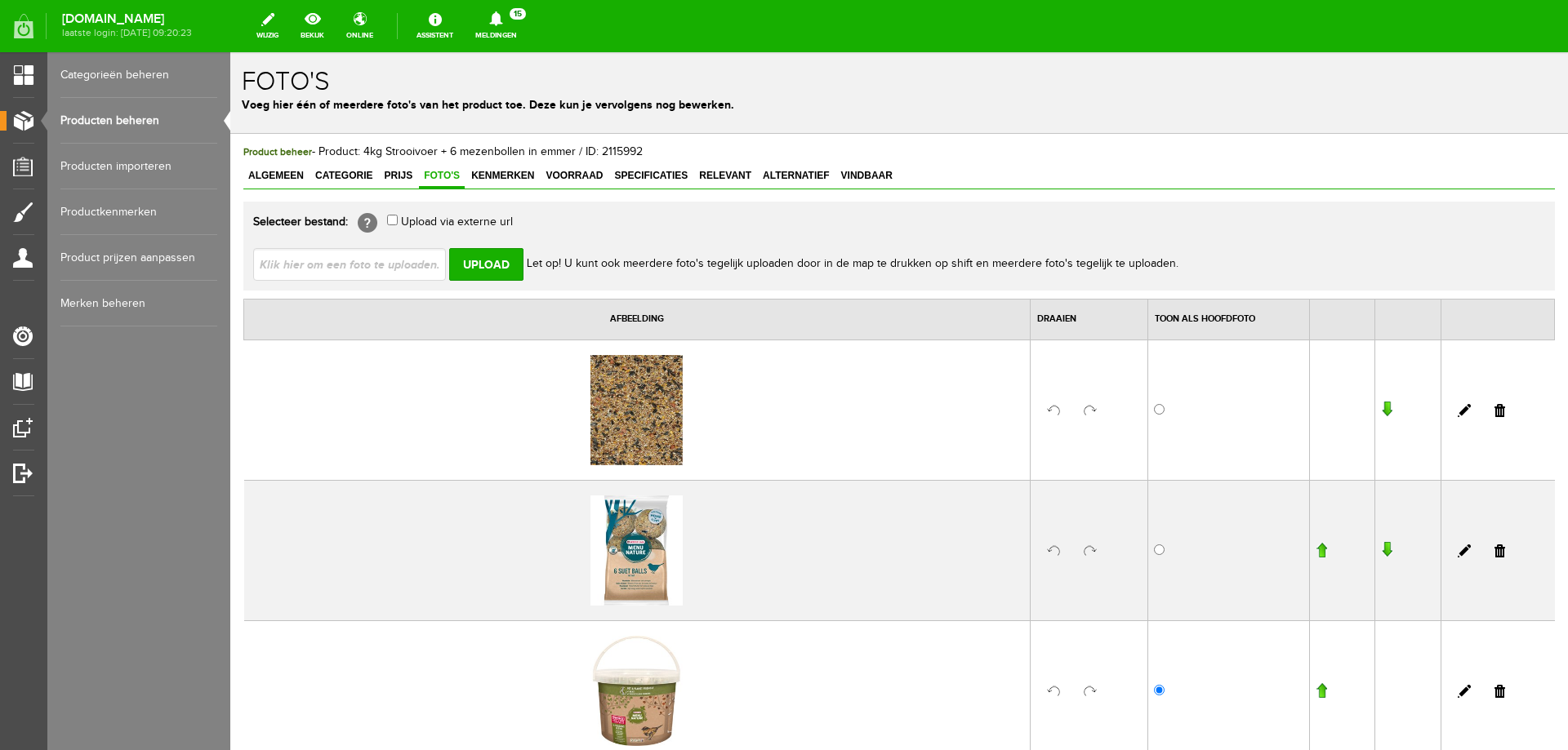
click at [1381, 410] on input "button" at bounding box center [1387, 410] width 12 height 16
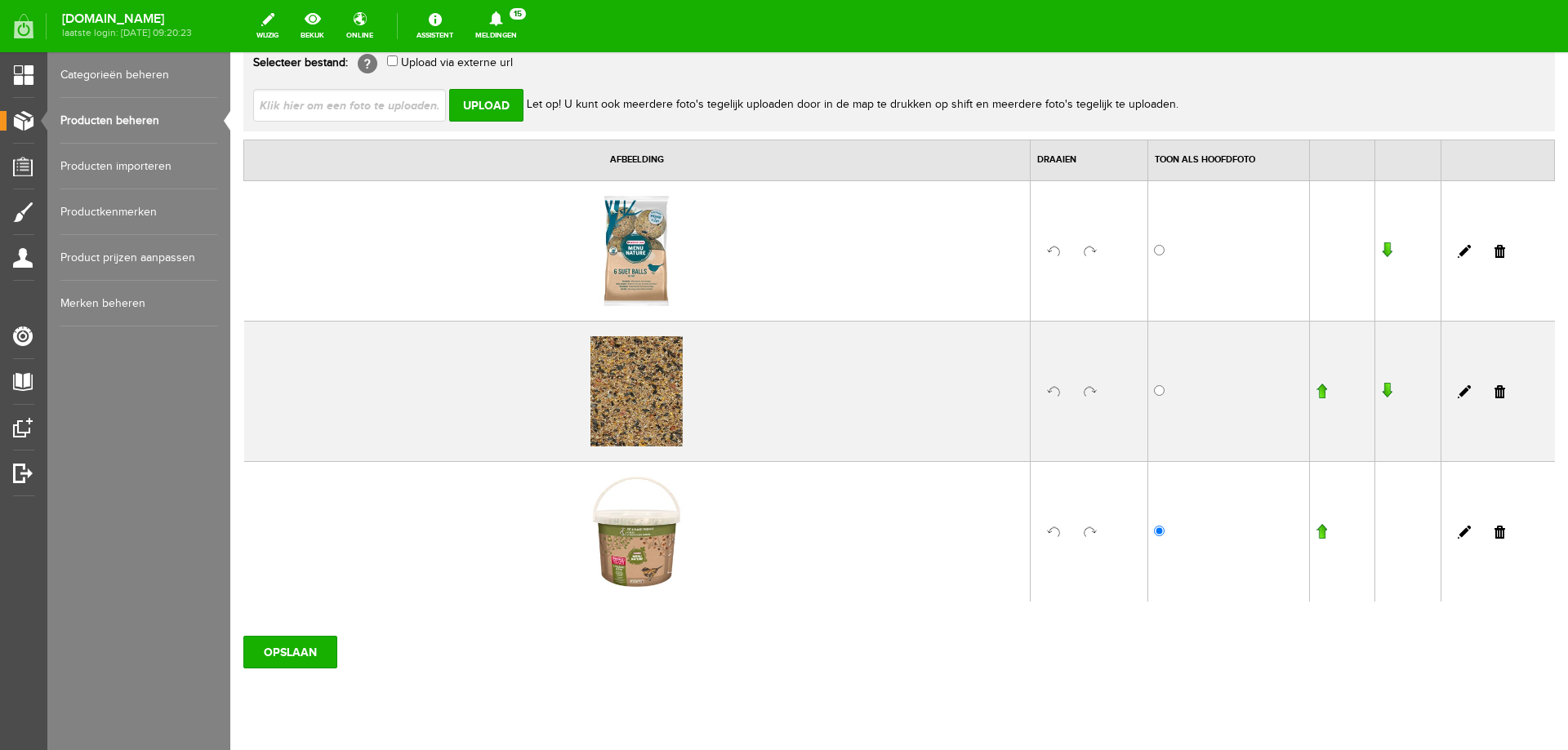
scroll to position [163, 0]
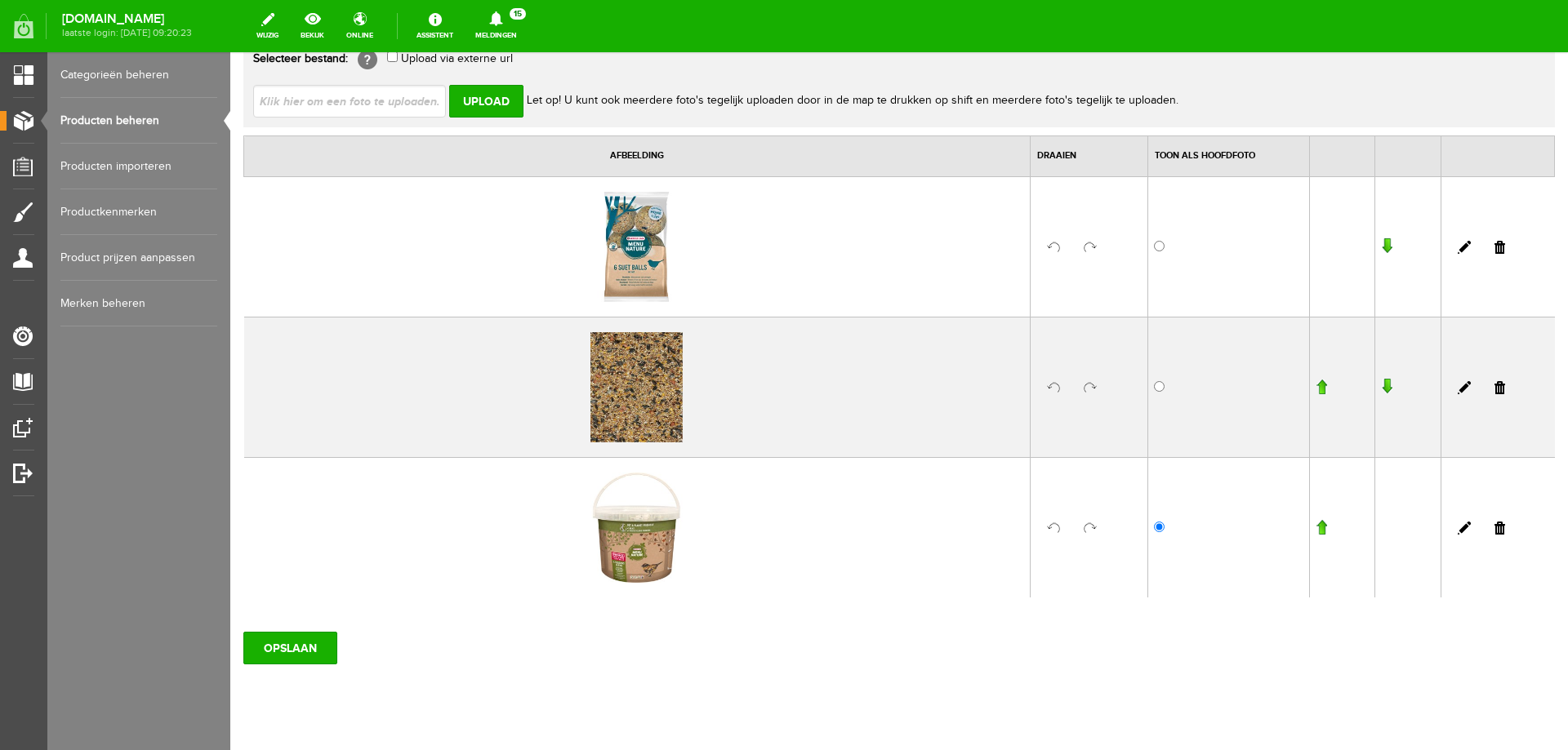
click at [1316, 530] on input "button" at bounding box center [1321, 527] width 12 height 16
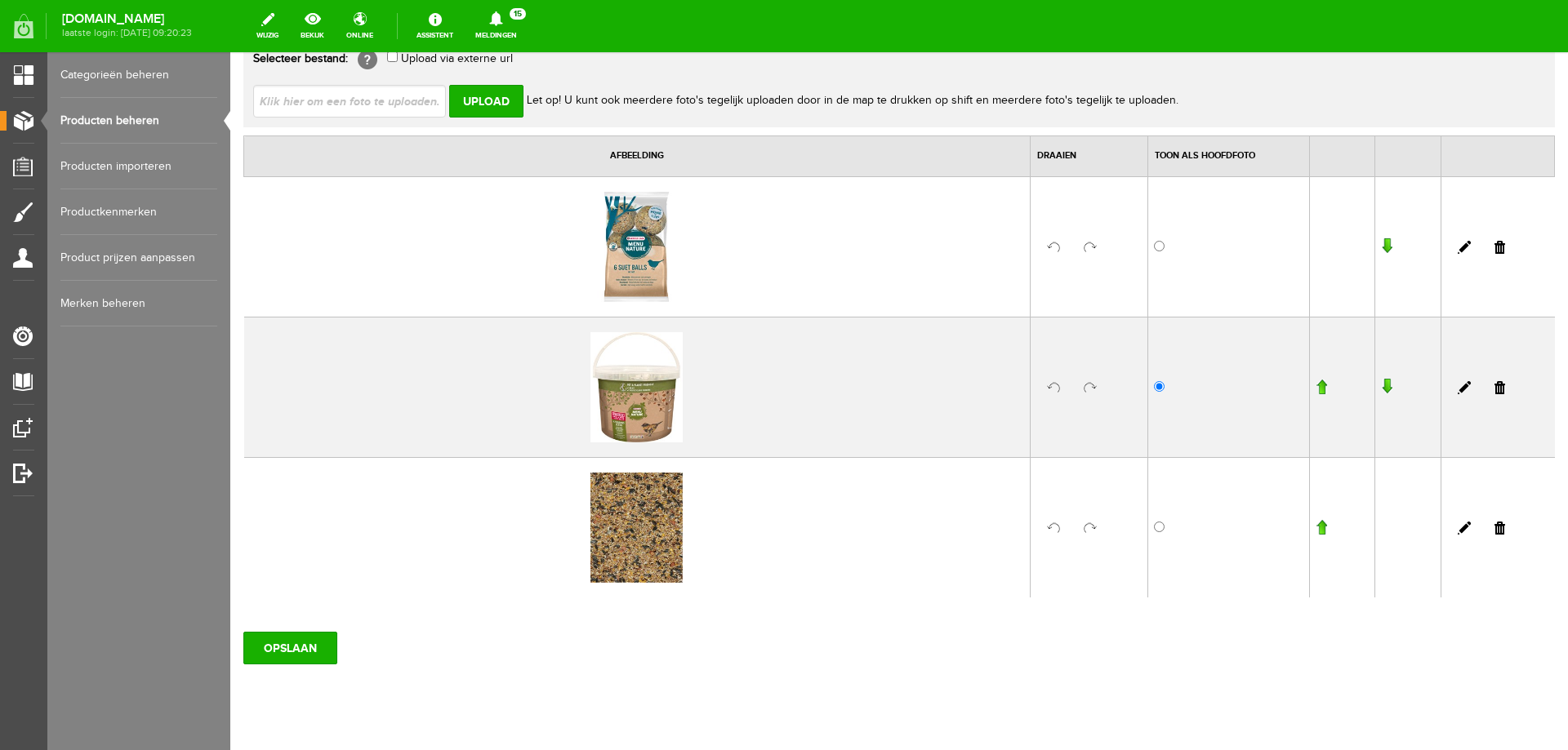
click at [1381, 244] on input "button" at bounding box center [1387, 247] width 12 height 16
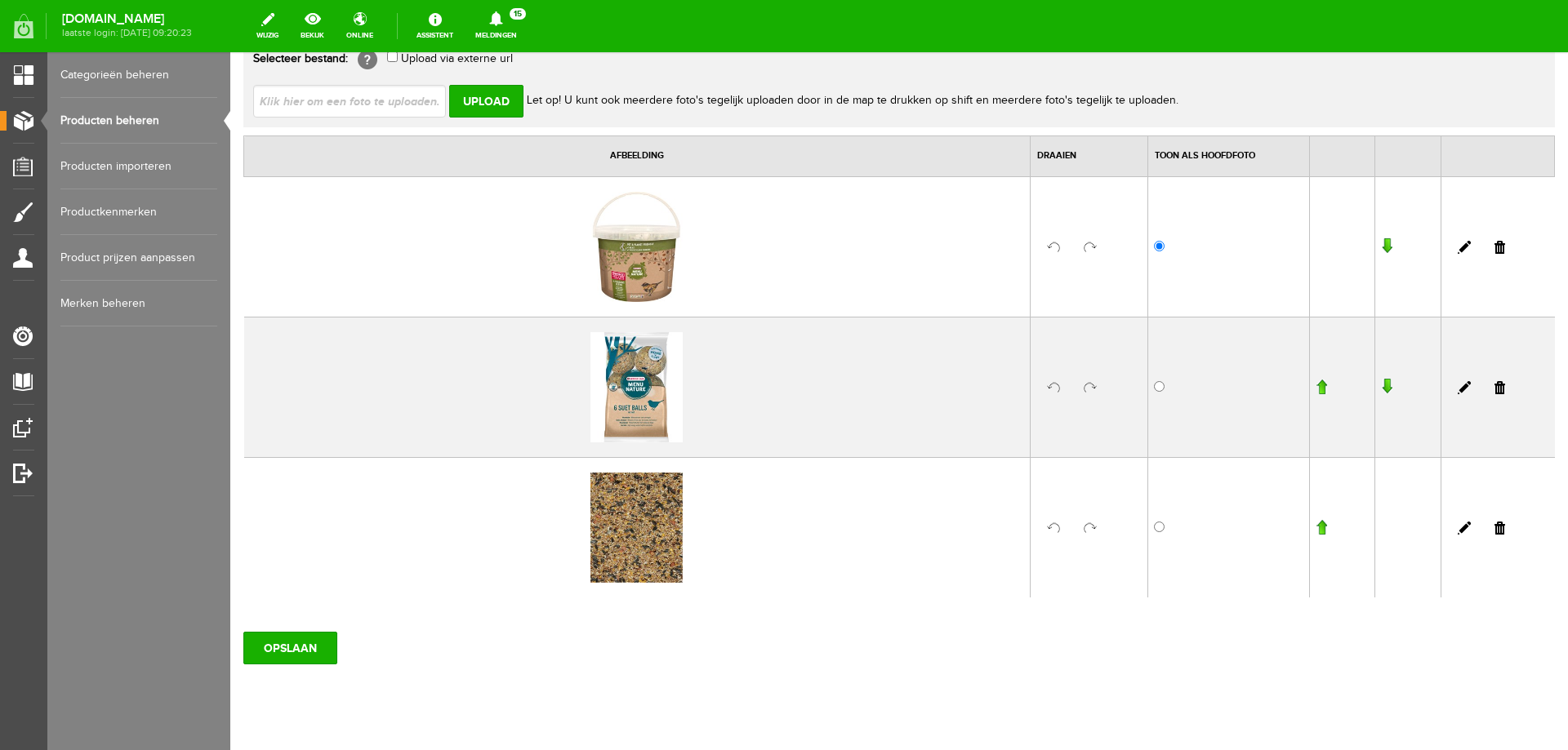
click at [1381, 387] on input "button" at bounding box center [1387, 387] width 12 height 16
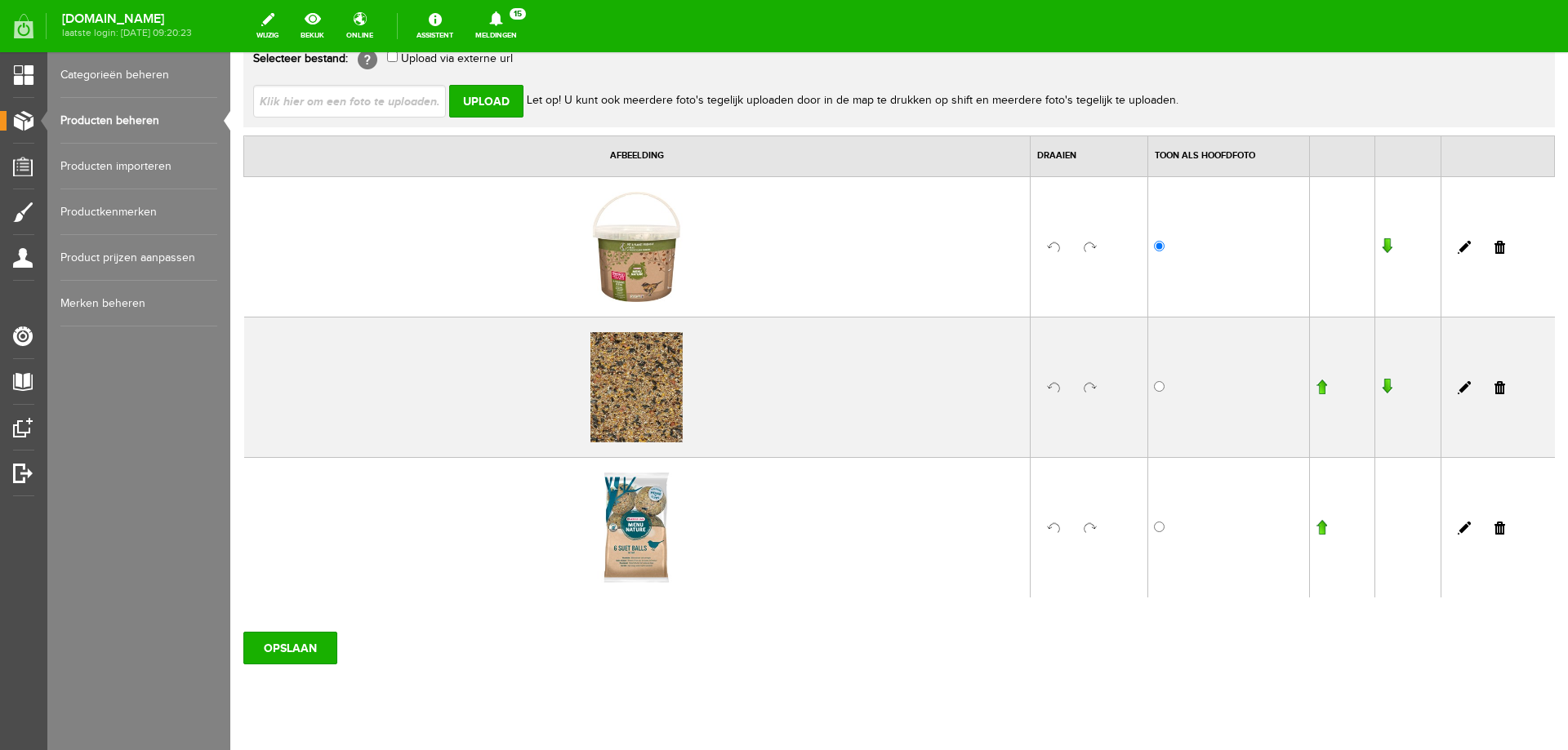
click at [1381, 243] on input "button" at bounding box center [1387, 247] width 12 height 16
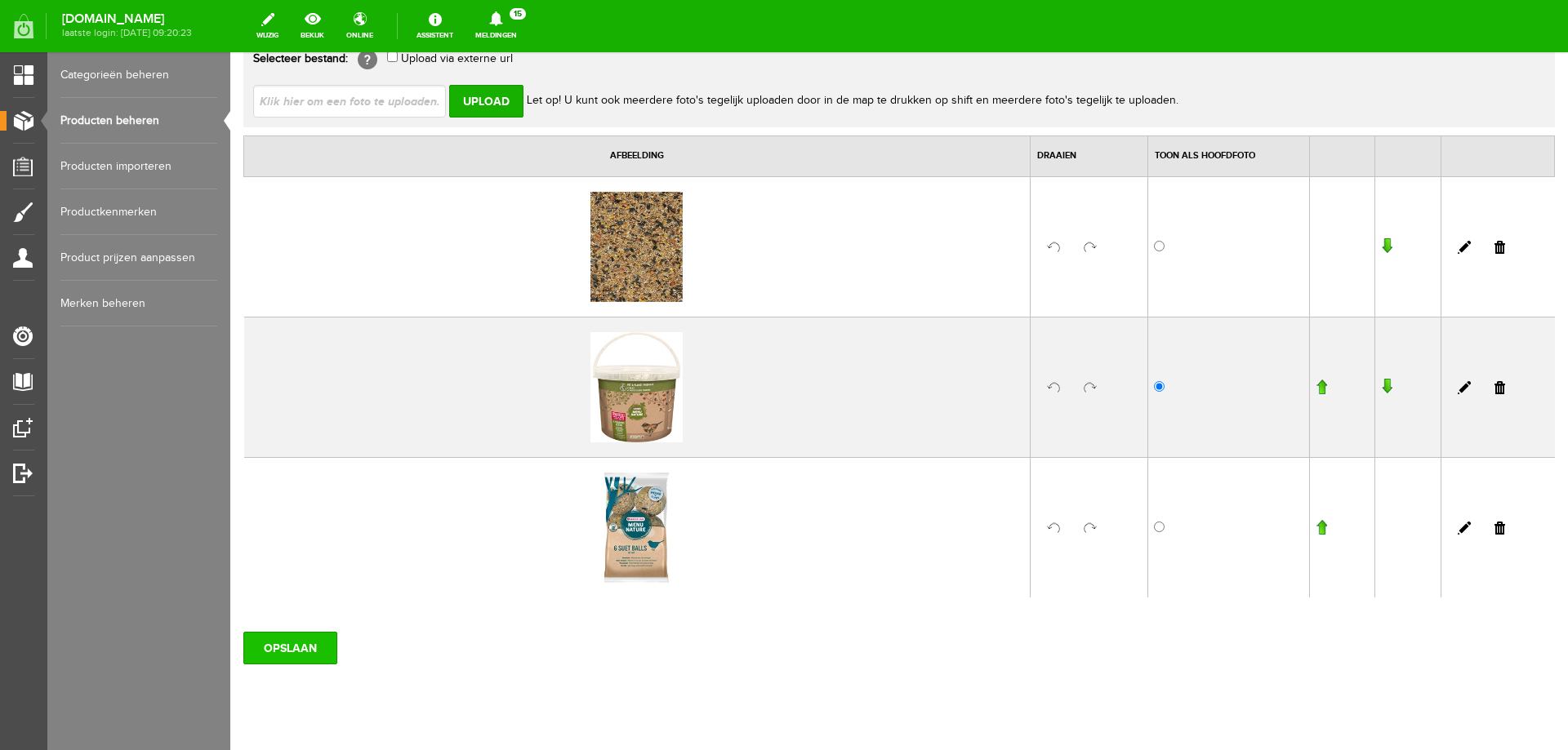
click at [291, 641] on input "OPSLAAN" at bounding box center [290, 648] width 94 height 33
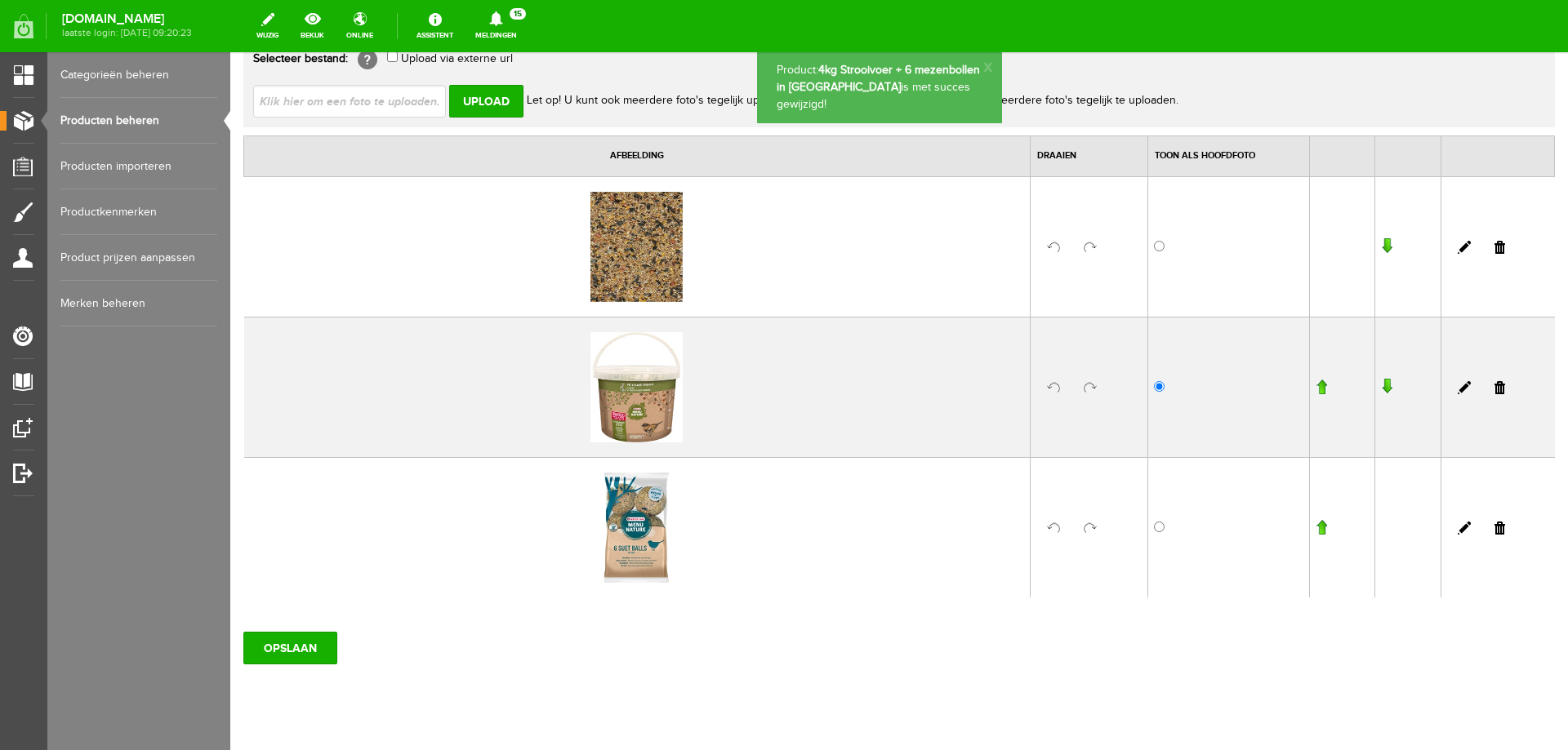
scroll to position [0, 0]
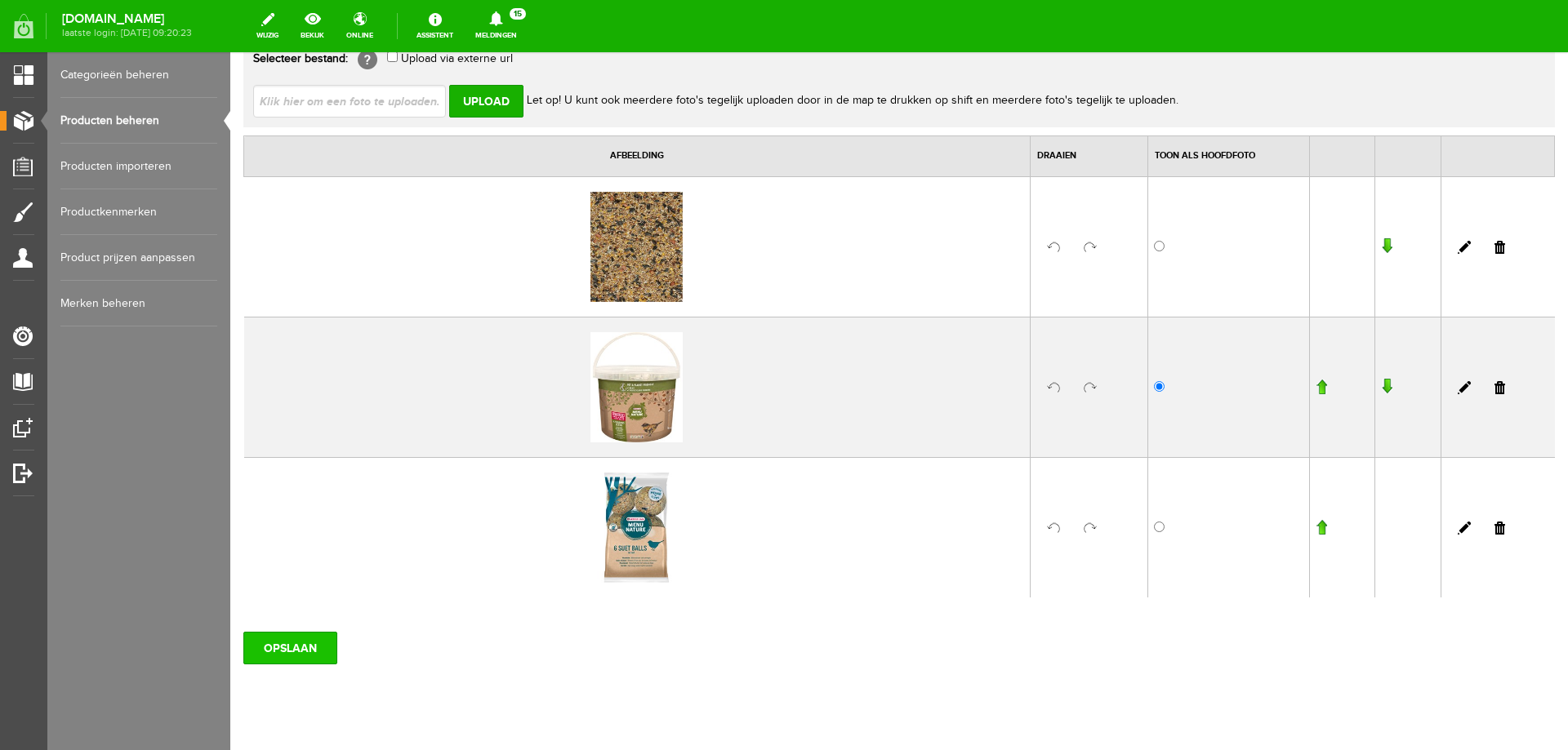
click at [286, 648] on input "OPSLAAN" at bounding box center [290, 648] width 94 height 33
